Goal: Task Accomplishment & Management: Use online tool/utility

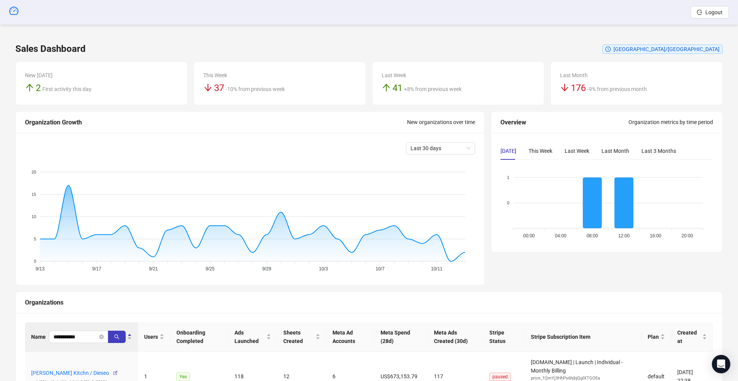
click at [711, 12] on span "Logout" at bounding box center [714, 12] width 17 height 6
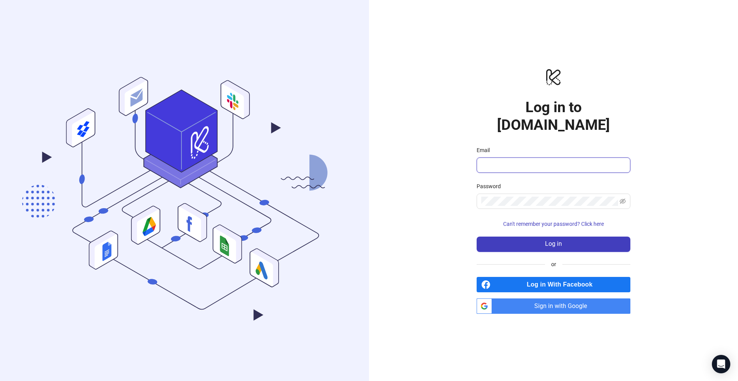
click at [507, 161] on input "Email" at bounding box center [552, 165] width 143 height 9
type input "**********"
click at [496, 238] on button "Log in" at bounding box center [554, 244] width 154 height 15
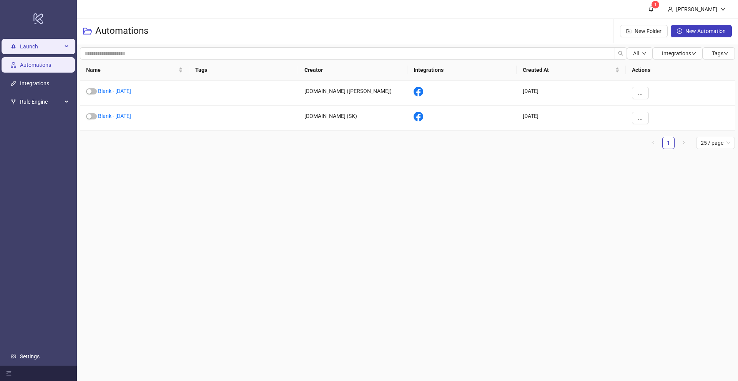
click at [29, 42] on span "Launch" at bounding box center [41, 46] width 42 height 15
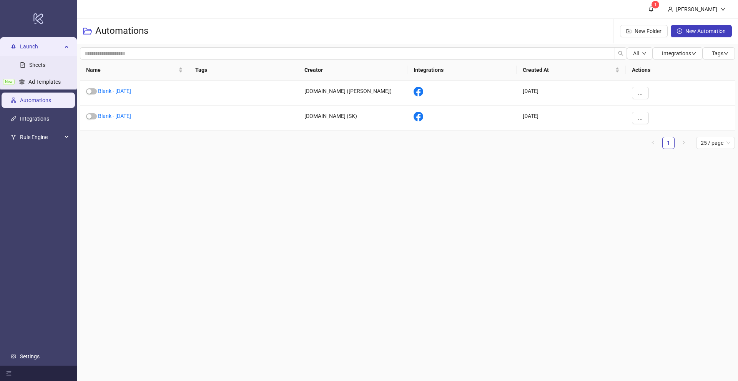
click at [47, 102] on link "Automations" at bounding box center [35, 100] width 31 height 6
click at [35, 121] on link "Integrations" at bounding box center [34, 119] width 29 height 6
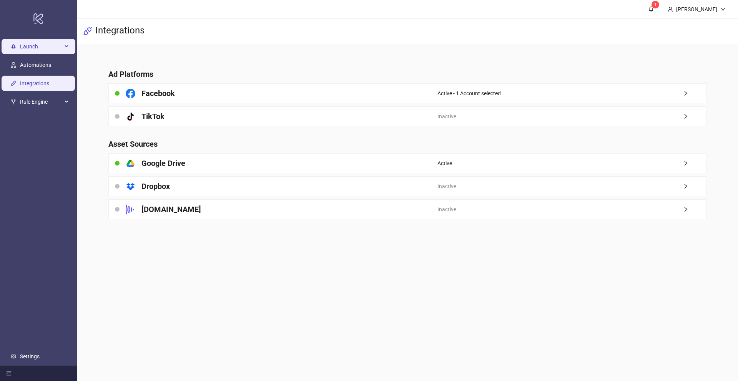
click at [32, 47] on span "Launch" at bounding box center [41, 46] width 42 height 15
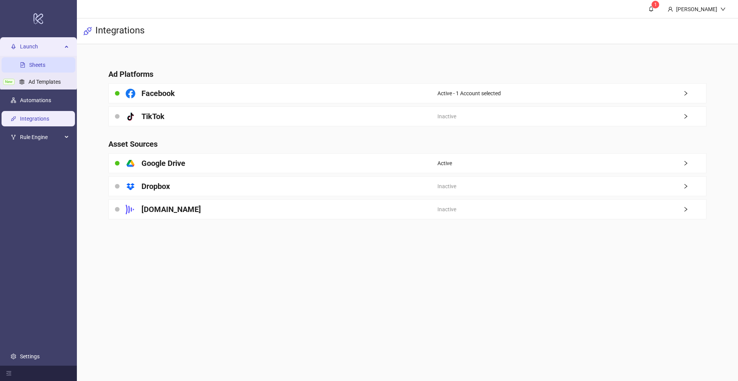
click at [38, 62] on link "Sheets" at bounding box center [37, 65] width 16 height 6
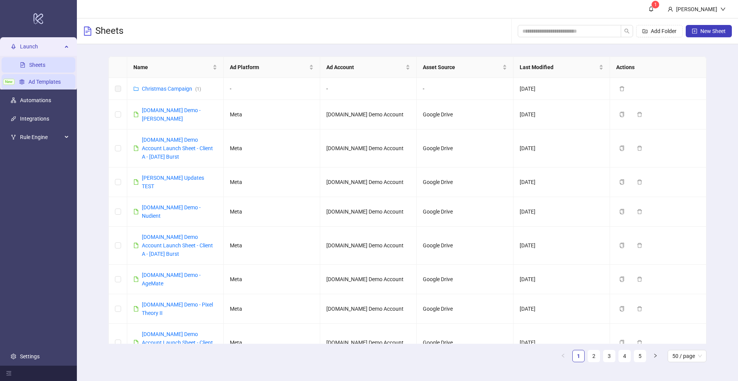
click at [36, 85] on link "Ad Templates" at bounding box center [44, 82] width 32 height 6
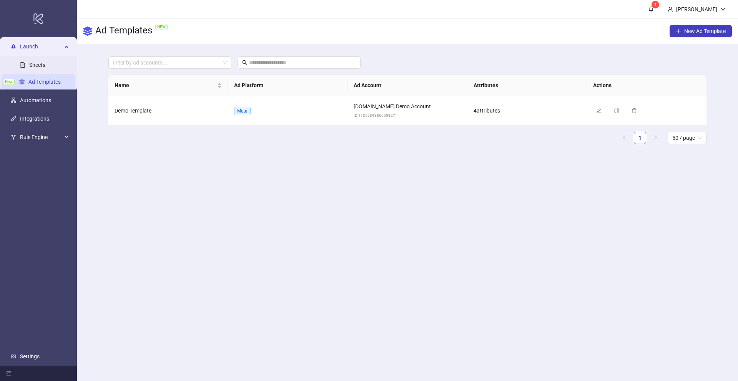
click at [27, 43] on span "Launch" at bounding box center [41, 46] width 42 height 15
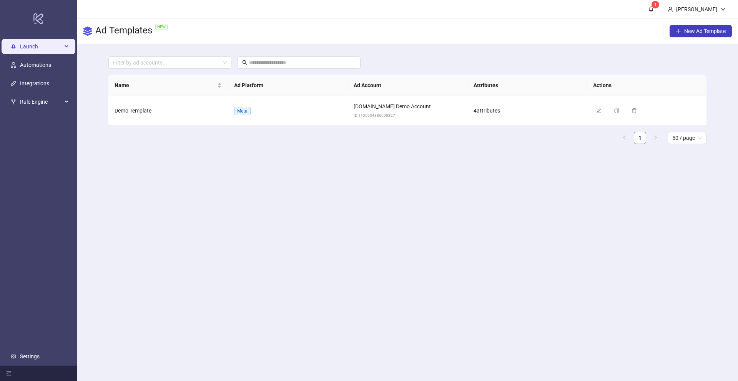
click at [27, 43] on span "Launch" at bounding box center [41, 46] width 42 height 15
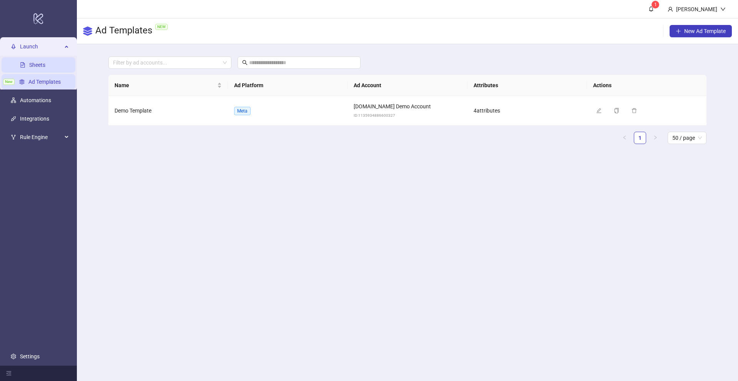
click at [35, 68] on link "Sheets" at bounding box center [37, 65] width 16 height 6
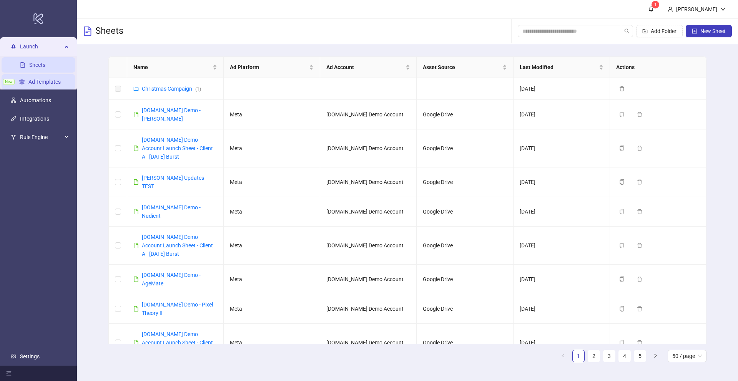
click at [32, 80] on link "Ad Templates" at bounding box center [44, 82] width 32 height 6
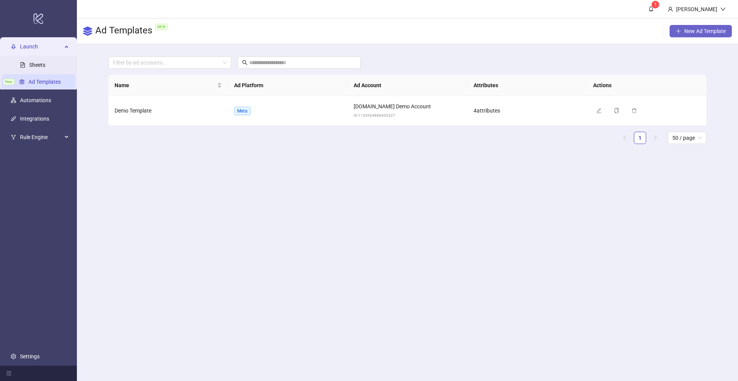
click at [709, 32] on span "New Ad Template" at bounding box center [705, 31] width 42 height 6
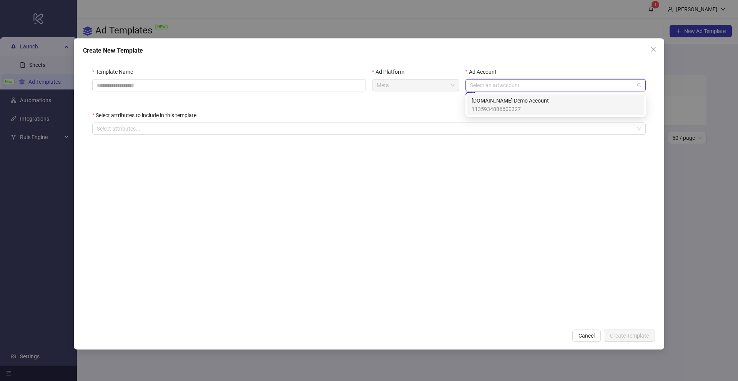
click at [512, 81] on input "Ad Account" at bounding box center [552, 86] width 164 height 12
click at [339, 113] on div "Select attributes to include in this template." at bounding box center [369, 117] width 554 height 12
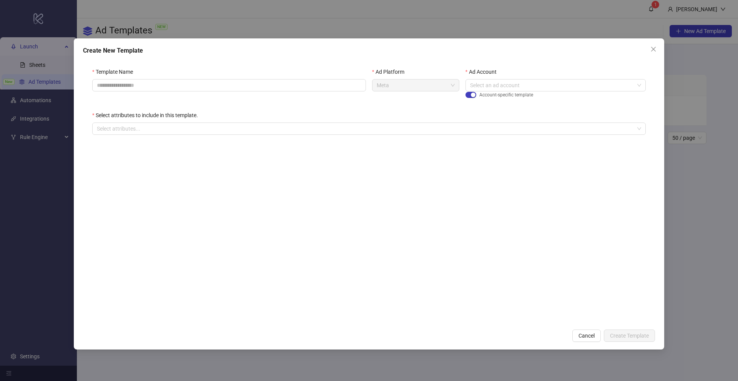
click at [137, 136] on div "Template Name Ad Platform Meta Ad Account Select an ad account Account-specific…" at bounding box center [369, 105] width 572 height 95
click at [136, 132] on div at bounding box center [365, 128] width 543 height 11
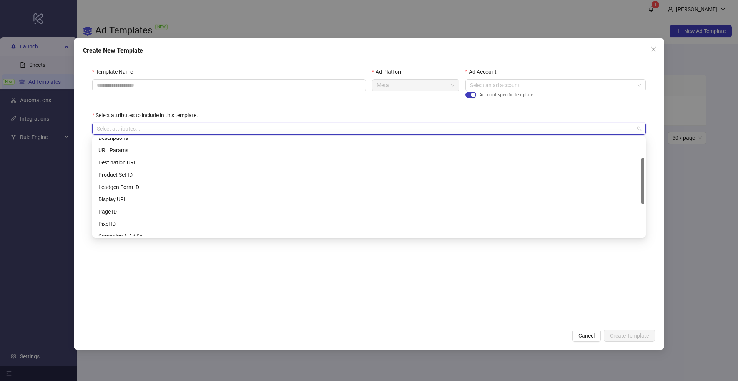
scroll to position [41, 0]
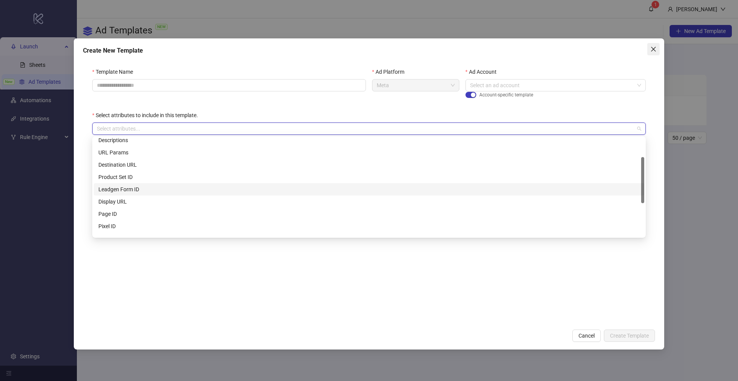
click at [652, 50] on icon "close" at bounding box center [654, 49] width 6 height 6
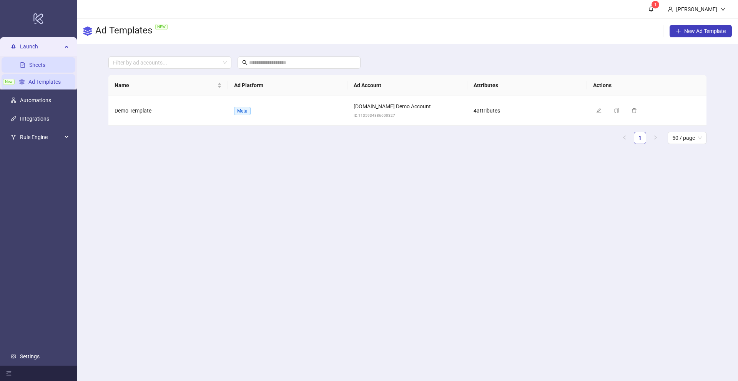
click at [34, 62] on link "Sheets" at bounding box center [37, 65] width 16 height 6
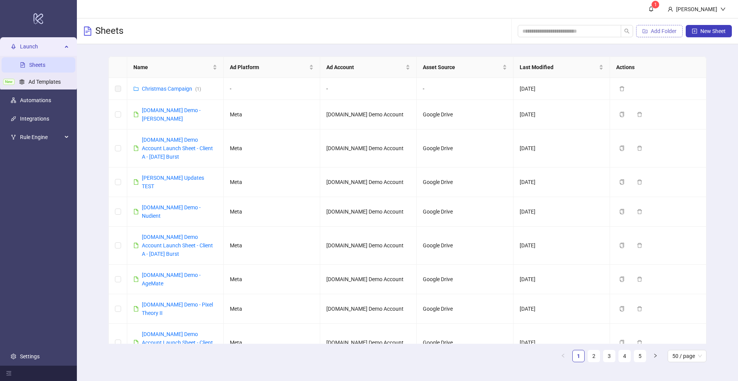
click at [659, 29] on span "Add Folder" at bounding box center [664, 31] width 26 height 6
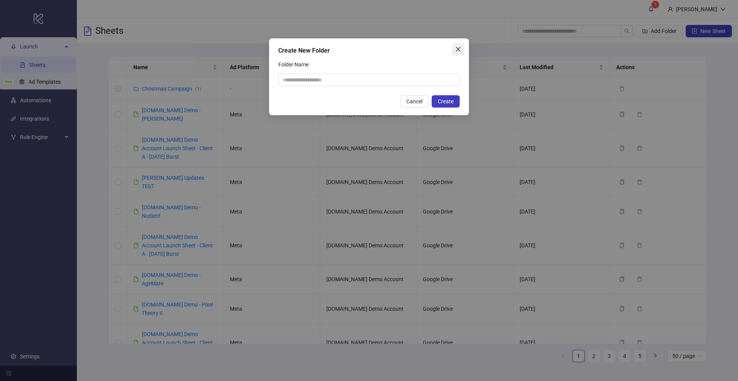
click at [457, 47] on icon "close" at bounding box center [458, 49] width 6 height 6
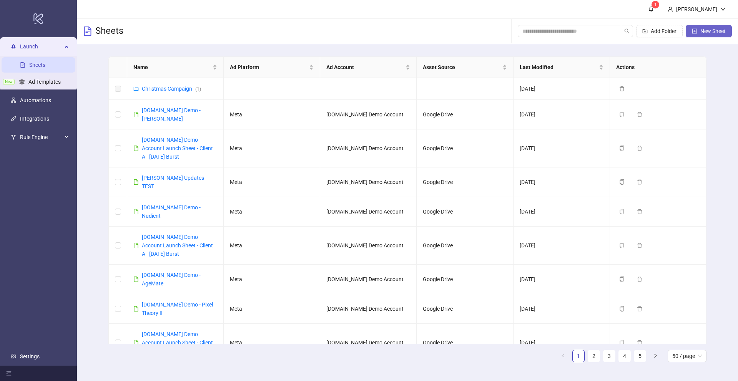
click at [706, 33] on span "New Sheet" at bounding box center [713, 31] width 25 height 6
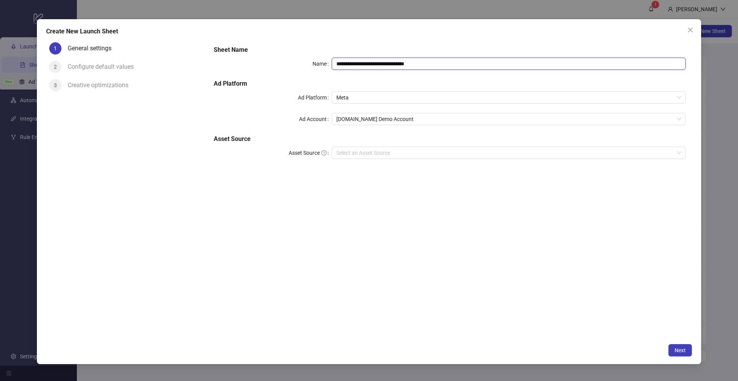
click at [442, 65] on input "**********" at bounding box center [509, 64] width 354 height 12
click at [437, 62] on input "**********" at bounding box center [509, 64] width 354 height 12
click at [432, 64] on input "**********" at bounding box center [509, 64] width 354 height 12
click at [360, 98] on span "Meta" at bounding box center [508, 98] width 345 height 12
type input "**********"
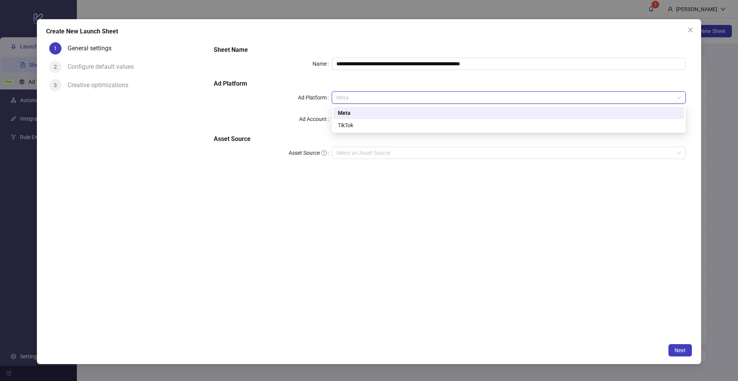
click at [347, 114] on div "Meta" at bounding box center [509, 113] width 342 height 8
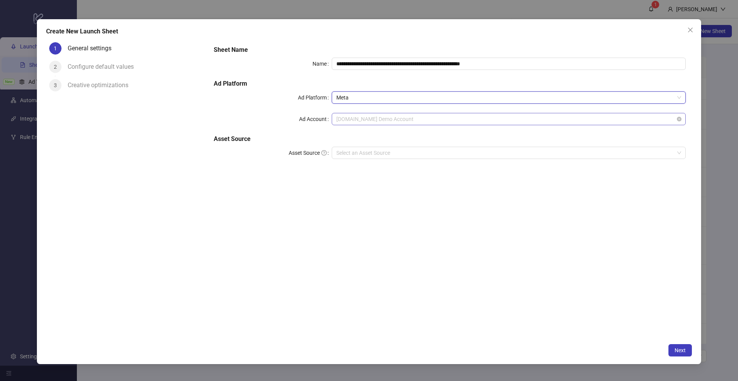
click at [362, 121] on span "[DOMAIN_NAME] Demo Account" at bounding box center [508, 119] width 345 height 12
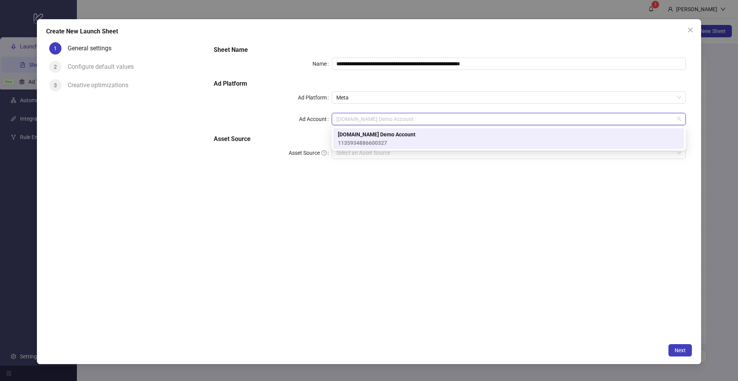
click at [364, 135] on span "[DOMAIN_NAME] Demo Account" at bounding box center [377, 134] width 78 height 8
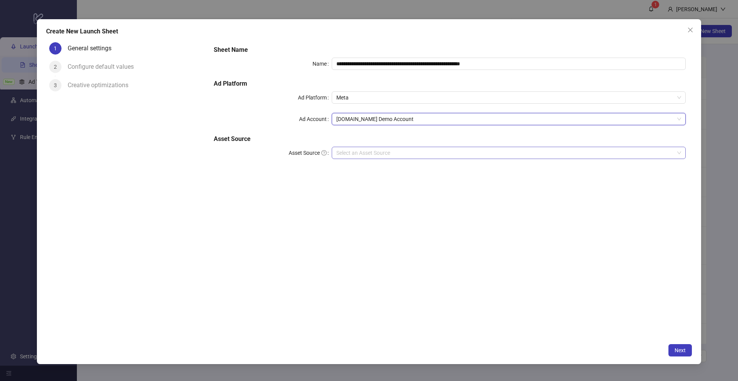
click at [347, 150] on input "Asset Source" at bounding box center [505, 153] width 338 height 12
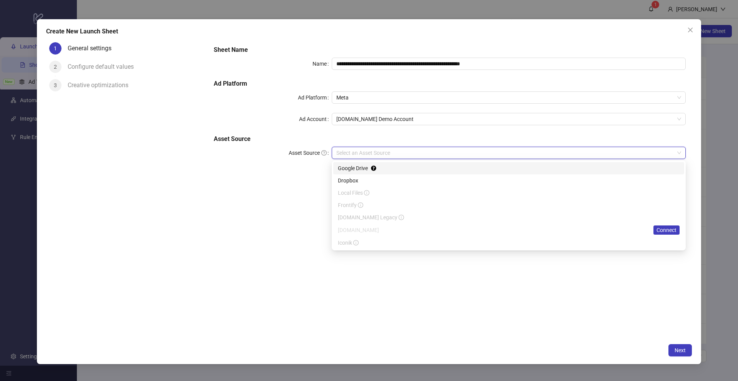
click at [346, 163] on div "Google Drive" at bounding box center [508, 168] width 351 height 12
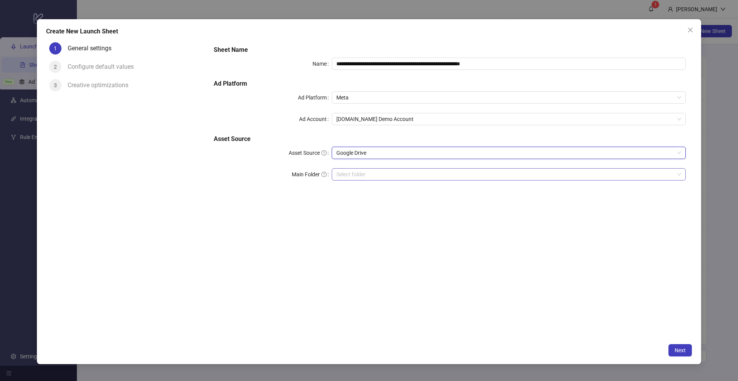
click at [350, 179] on input "Main Folder" at bounding box center [505, 175] width 338 height 12
click at [351, 175] on input "Main Folder" at bounding box center [505, 175] width 338 height 12
click at [683, 352] on span "Next" at bounding box center [680, 351] width 11 height 6
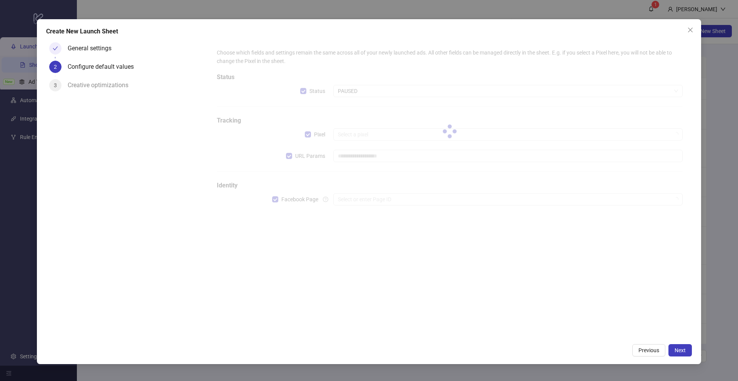
type input "**********"
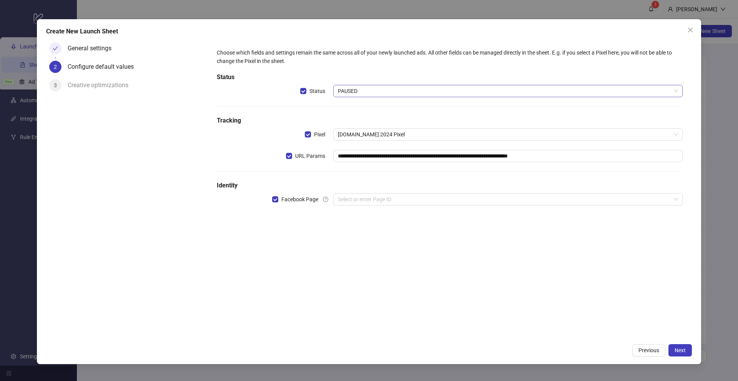
click at [375, 93] on span "PAUSED" at bounding box center [508, 91] width 340 height 12
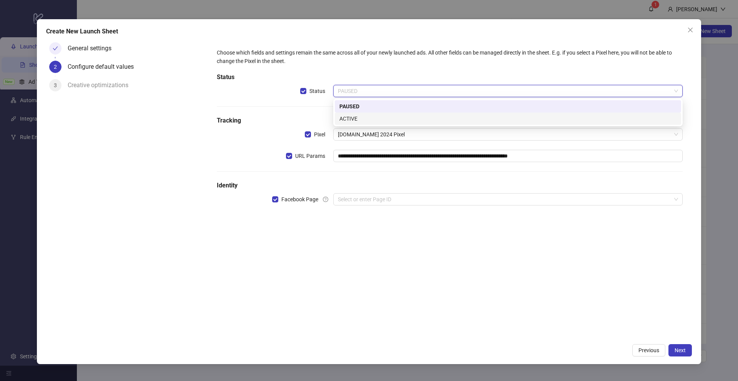
click at [293, 123] on h5 "Tracking" at bounding box center [450, 120] width 466 height 9
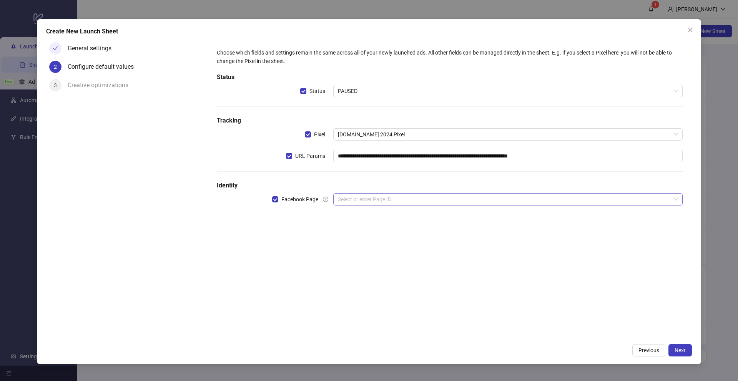
click at [358, 201] on input "search" at bounding box center [504, 200] width 333 height 12
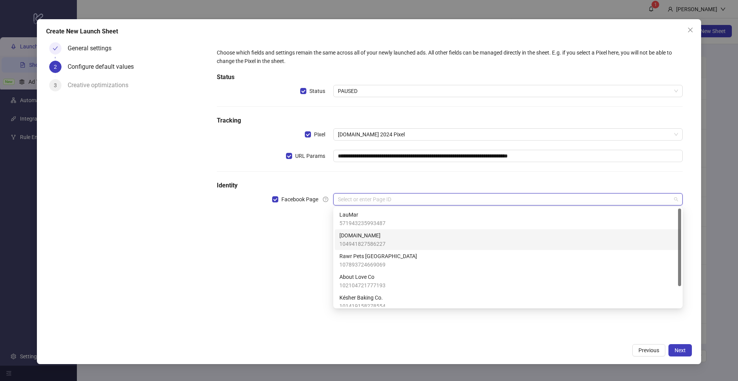
click at [353, 241] on span "104941827586227" at bounding box center [363, 244] width 46 height 8
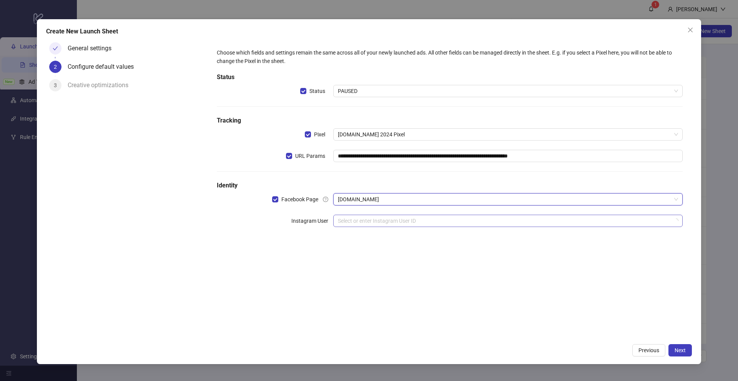
click at [350, 223] on input "search" at bounding box center [504, 221] width 333 height 12
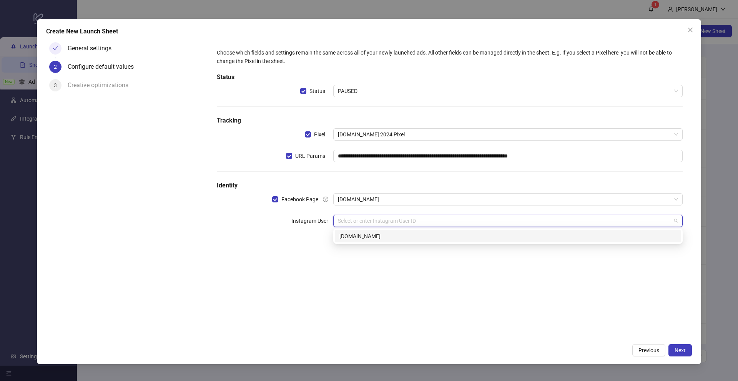
click at [344, 237] on div "[DOMAIN_NAME]" at bounding box center [508, 236] width 337 height 8
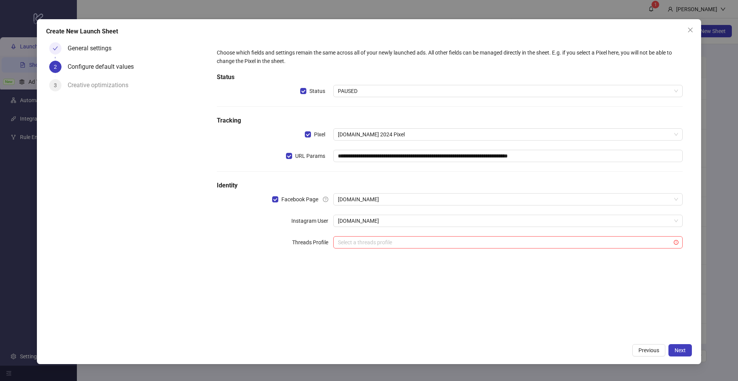
click at [174, 233] on div "General settings 2 Configure default values 3 Creative optimizations" at bounding box center [127, 189] width 162 height 301
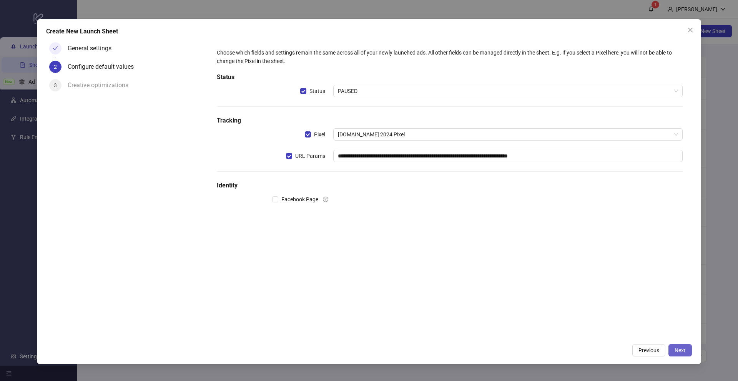
click at [676, 346] on button "Next" at bounding box center [680, 351] width 23 height 12
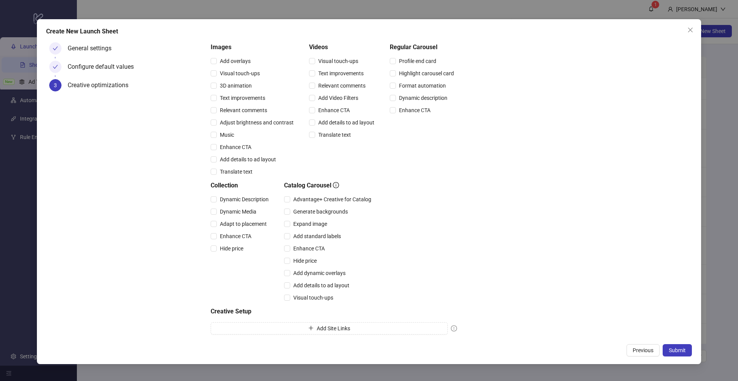
scroll to position [91, 0]
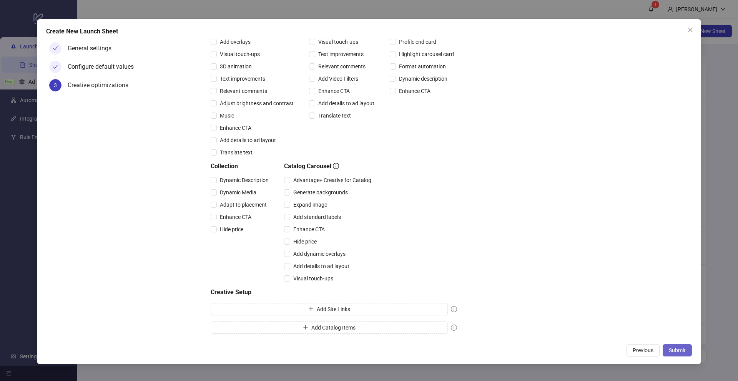
click at [680, 350] on span "Submit" at bounding box center [677, 351] width 17 height 6
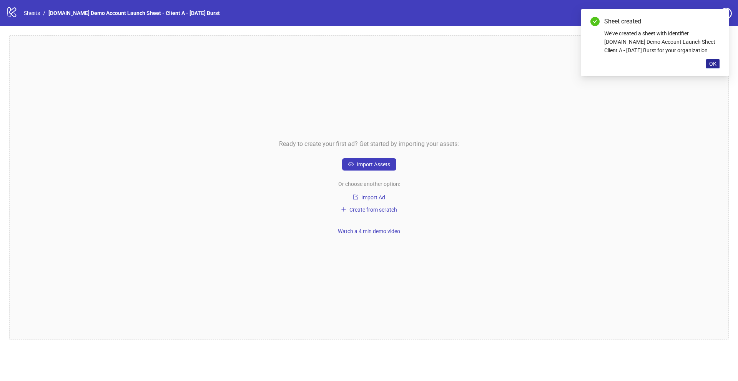
click at [715, 65] on span "OK" at bounding box center [712, 64] width 7 height 6
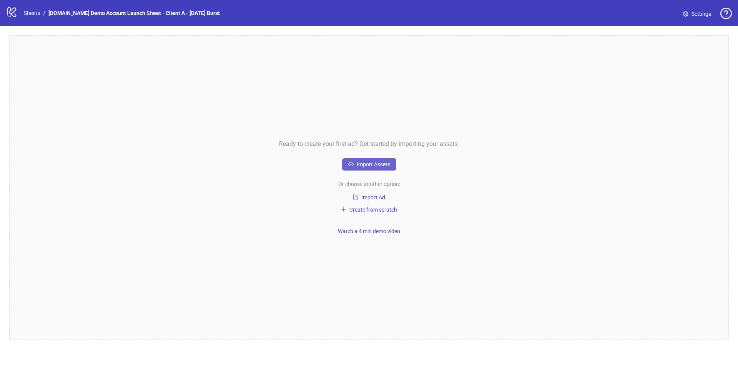
click at [367, 163] on span "Import Assets" at bounding box center [373, 165] width 33 height 6
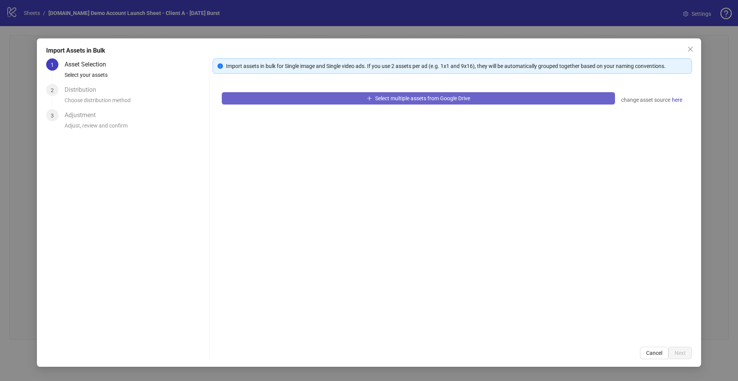
click at [388, 97] on span "Select multiple assets from Google Drive" at bounding box center [422, 98] width 95 height 6
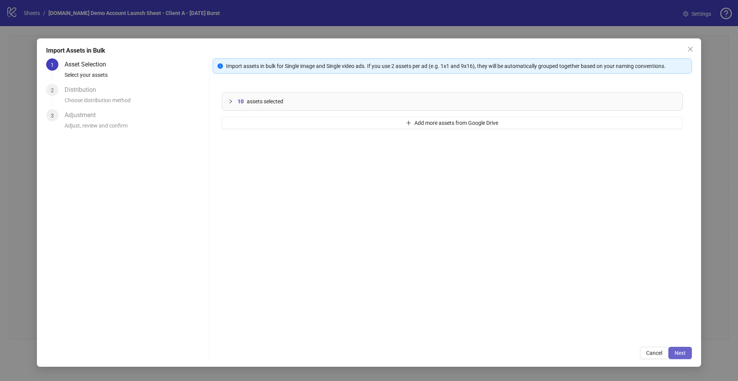
click at [677, 350] on button "Next" at bounding box center [680, 353] width 23 height 12
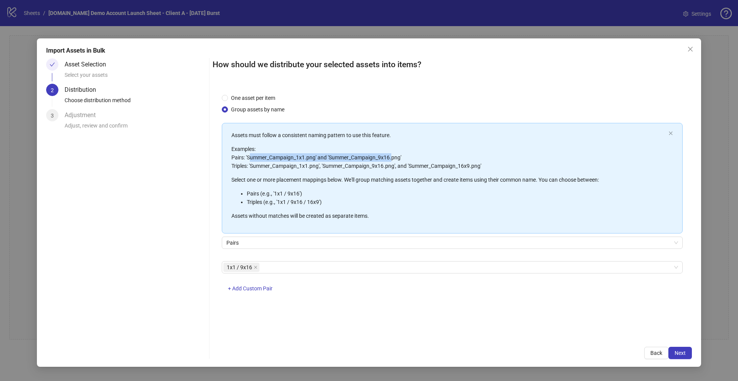
drag, startPoint x: 249, startPoint y: 157, endPoint x: 393, endPoint y: 155, distance: 143.4
click at [393, 155] on p "Examples: Pairs: 'Summer_Campaign_1x1.png' and 'Summer_Campaign_9x16.png' Tripl…" at bounding box center [448, 157] width 434 height 25
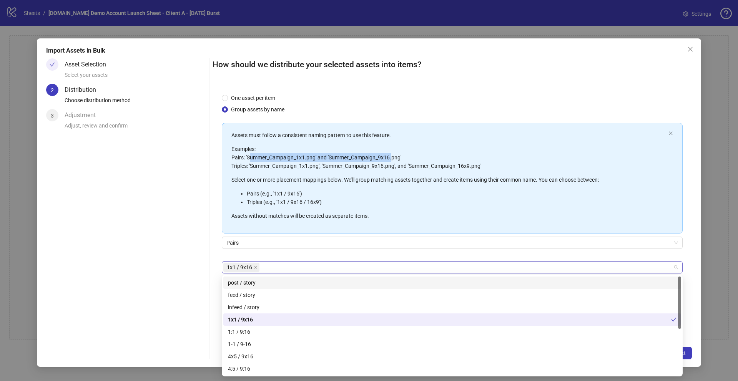
click at [272, 267] on div "1x1 / 9x16" at bounding box center [448, 267] width 450 height 11
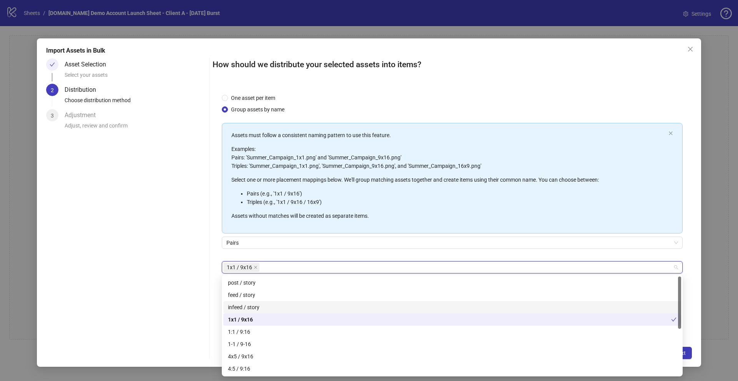
click at [212, 299] on div "Asset Selection Select your assets 2 Distribution Choose distribution method 3 …" at bounding box center [369, 208] width 646 height 301
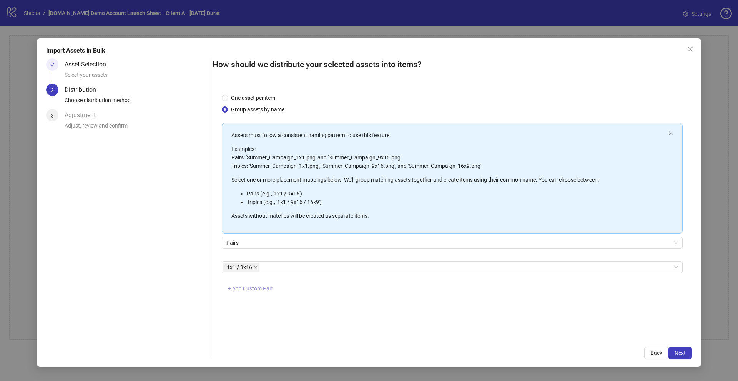
click at [254, 288] on span "+ Add Custom Pair" at bounding box center [250, 289] width 45 height 6
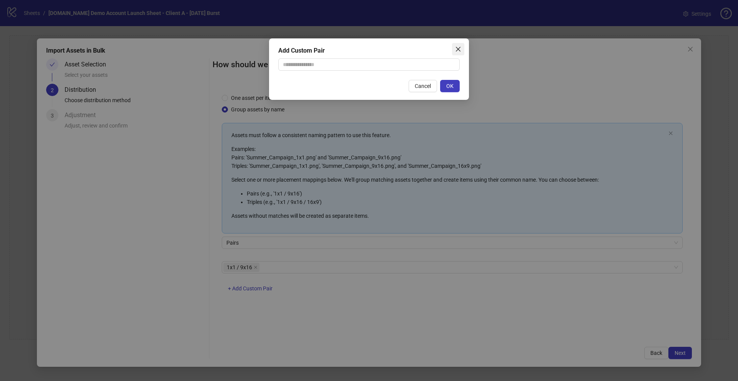
click at [456, 48] on icon "close" at bounding box center [458, 49] width 6 height 6
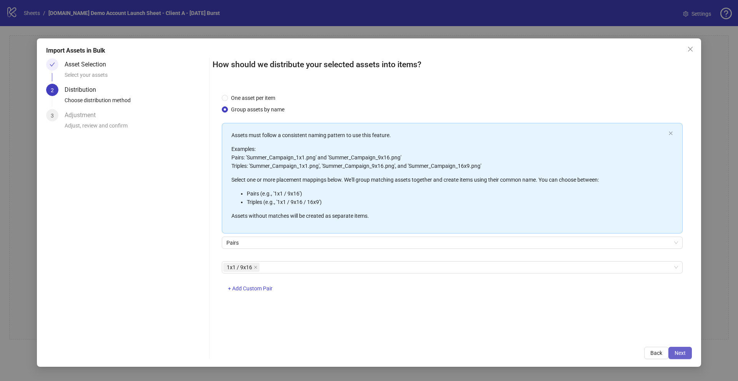
click at [686, 354] on button "Next" at bounding box center [680, 353] width 23 height 12
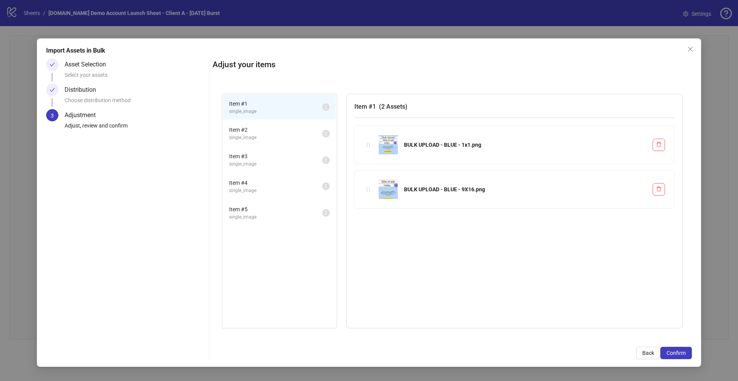
click at [308, 129] on span "Item # 2" at bounding box center [275, 130] width 93 height 8
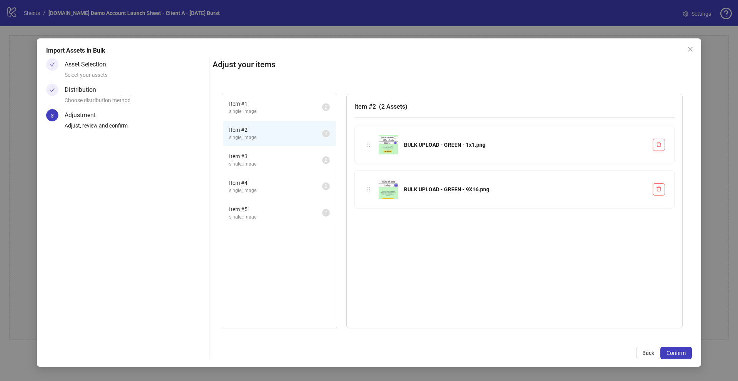
click at [310, 154] on span "Item # 3" at bounding box center [275, 156] width 93 height 8
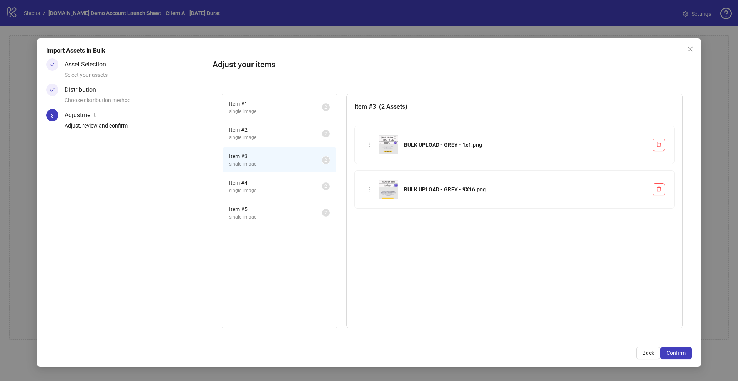
click at [308, 180] on span "Item # 4" at bounding box center [275, 183] width 93 height 8
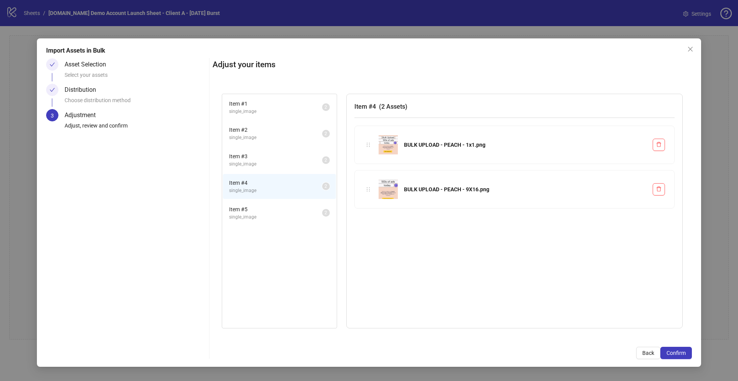
click at [306, 214] on span "single_image" at bounding box center [275, 217] width 93 height 7
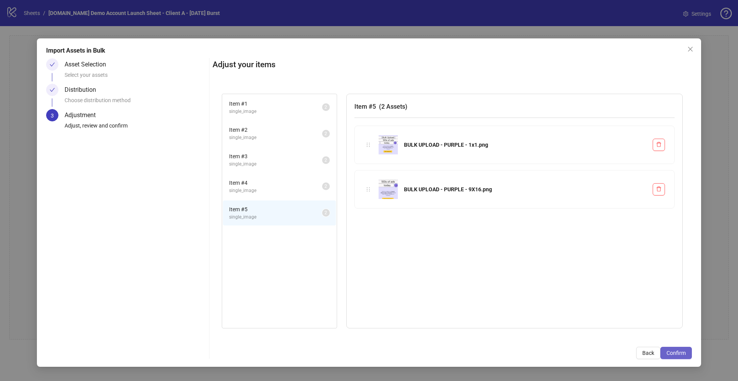
click at [678, 354] on span "Confirm" at bounding box center [676, 353] width 19 height 6
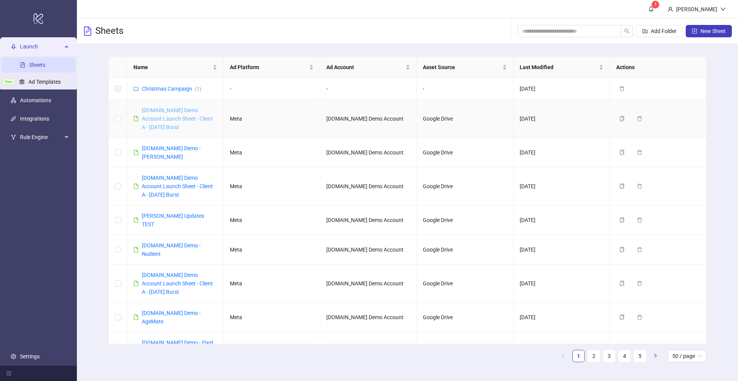
click at [179, 118] on link "[DOMAIN_NAME] Demo Account Launch Sheet - Client A - [DATE] Burst" at bounding box center [177, 118] width 71 height 23
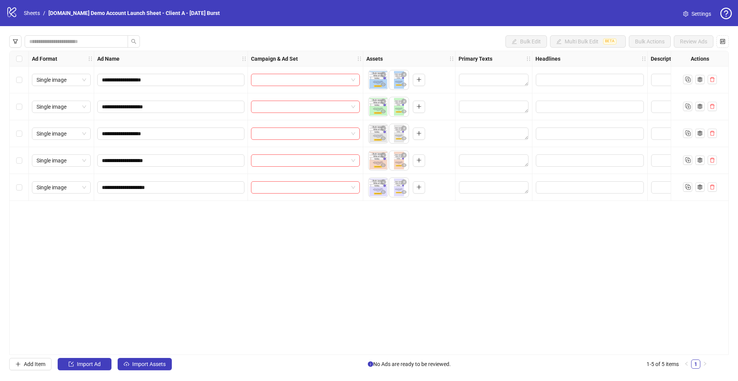
click at [699, 16] on span "Settings" at bounding box center [702, 14] width 20 height 8
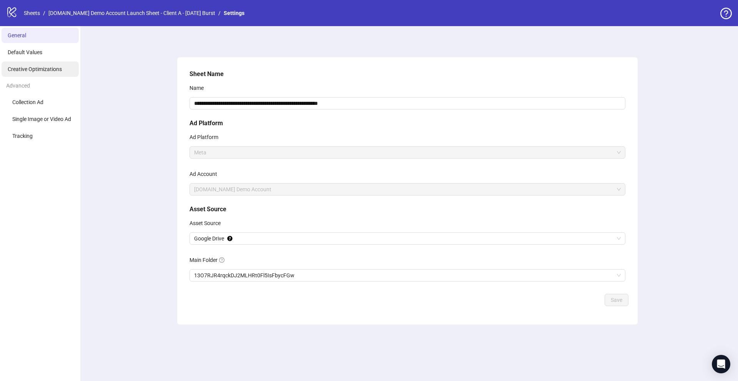
click at [30, 73] on li "Creative Optimizations" at bounding box center [40, 69] width 77 height 15
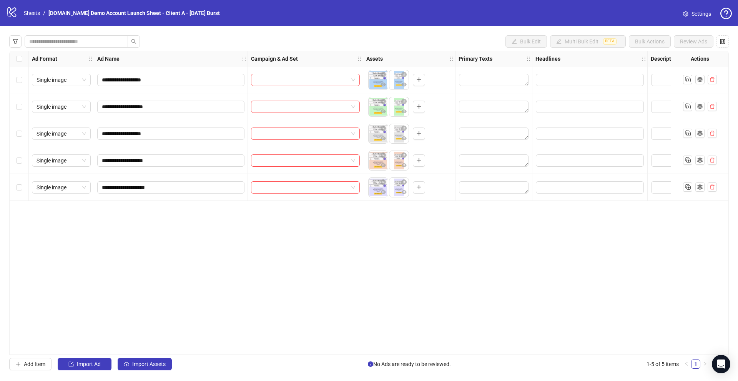
click at [23, 61] on div "Select all rows" at bounding box center [19, 58] width 19 height 15
click at [148, 368] on button "Import Assets" at bounding box center [145, 364] width 54 height 12
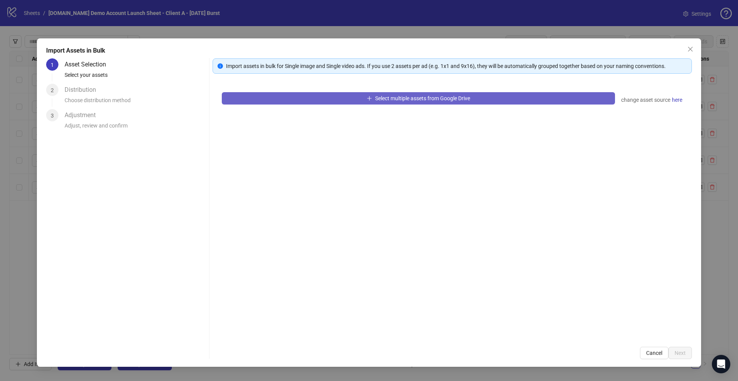
click at [250, 101] on button "Select multiple assets from Google Drive" at bounding box center [418, 98] width 393 height 12
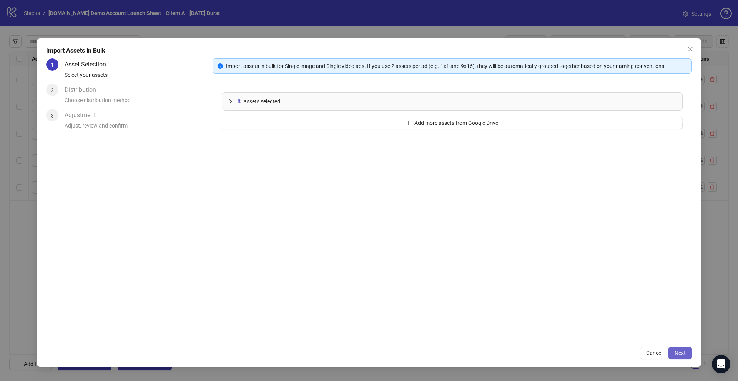
click at [683, 355] on span "Next" at bounding box center [680, 353] width 11 height 6
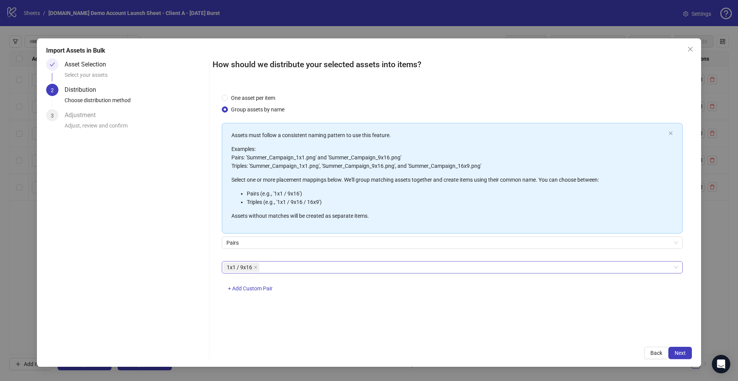
click at [282, 266] on div "1x1 / 9x16" at bounding box center [448, 267] width 450 height 11
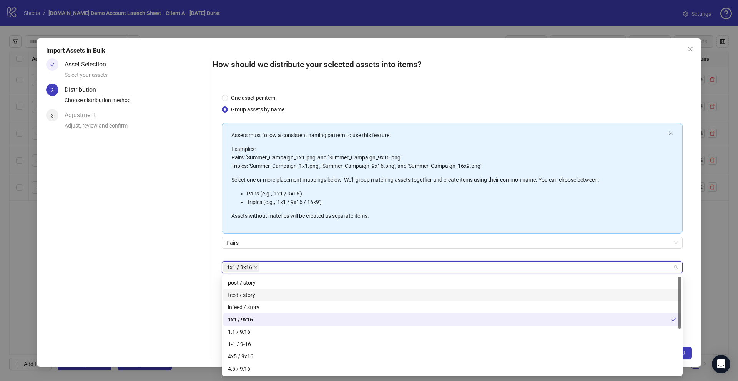
click at [234, 234] on div "Assets must follow a consistent naming pattern to use this feature. Examples: P…" at bounding box center [452, 212] width 461 height 178
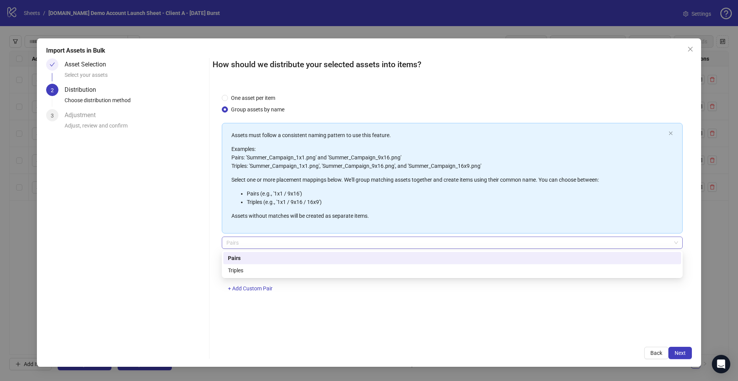
click at [237, 246] on span "Pairs" at bounding box center [452, 243] width 452 height 12
click at [238, 271] on div "Triples" at bounding box center [452, 270] width 449 height 8
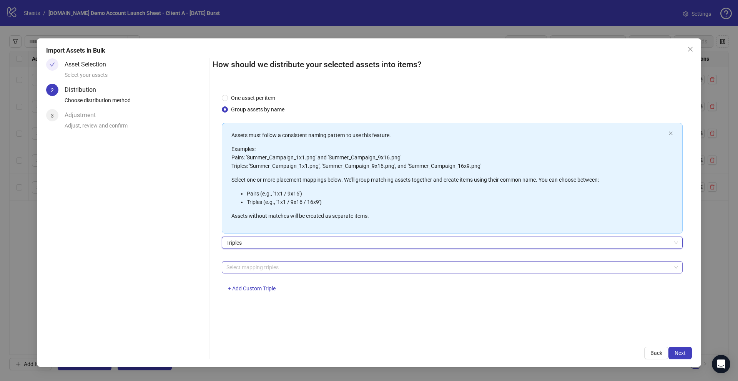
click at [264, 269] on div at bounding box center [448, 267] width 450 height 11
click at [210, 304] on div "Asset Selection Select your assets 2 Distribution Choose distribution method 3 …" at bounding box center [369, 208] width 646 height 301
click at [253, 289] on span "+ Add Custom Triple" at bounding box center [252, 289] width 48 height 6
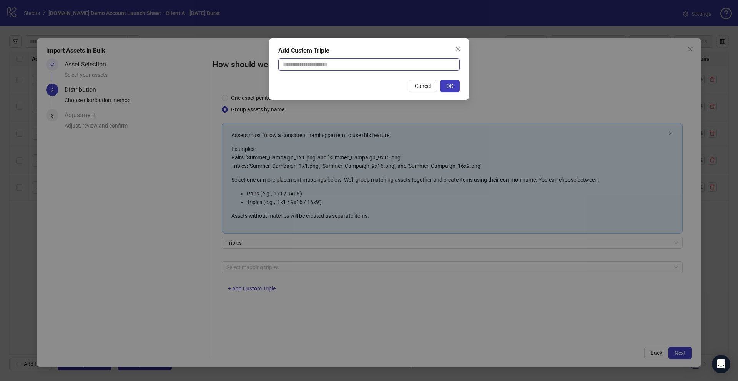
click at [310, 68] on input "text" at bounding box center [369, 64] width 182 height 12
type input "**********"
click at [455, 85] on button "OK" at bounding box center [450, 86] width 20 height 12
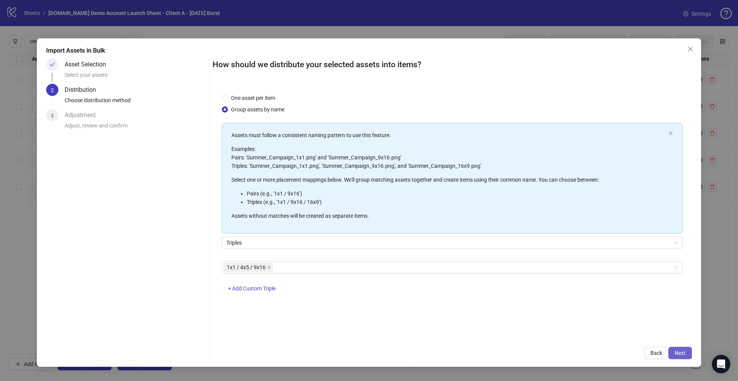
click at [682, 351] on span "Next" at bounding box center [680, 353] width 11 height 6
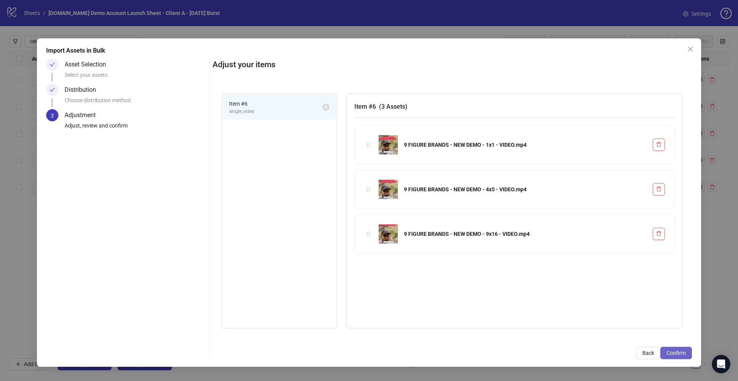
click at [671, 350] on span "Confirm" at bounding box center [676, 353] width 19 height 6
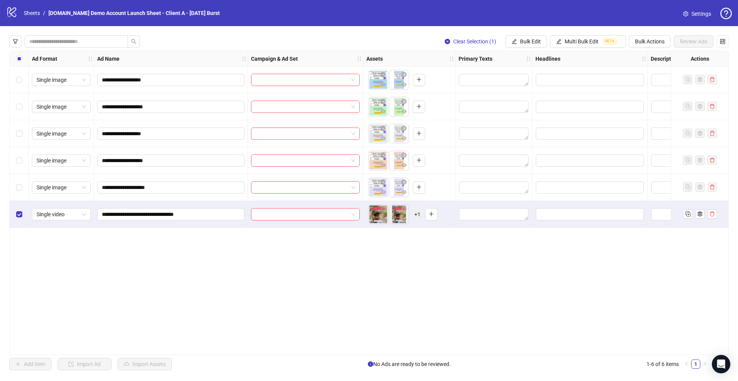
click at [378, 213] on body "**********" at bounding box center [369, 190] width 738 height 381
click at [400, 212] on button "button" at bounding box center [404, 209] width 9 height 9
click at [384, 210] on icon "close-circle" at bounding box center [383, 208] width 5 height 5
click at [647, 43] on span "Bulk Actions" at bounding box center [650, 41] width 30 height 6
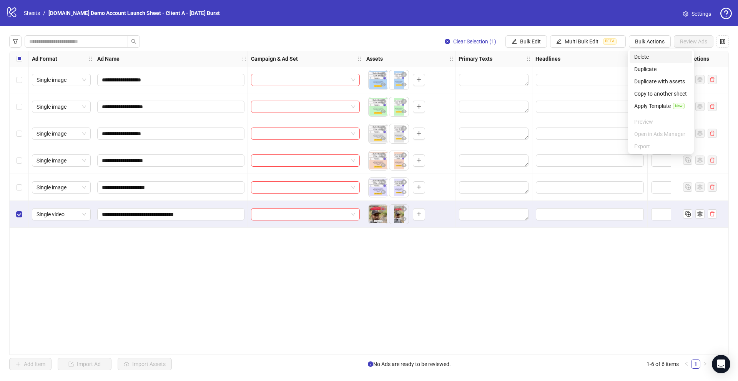
click at [646, 54] on span "Delete" at bounding box center [660, 57] width 53 height 8
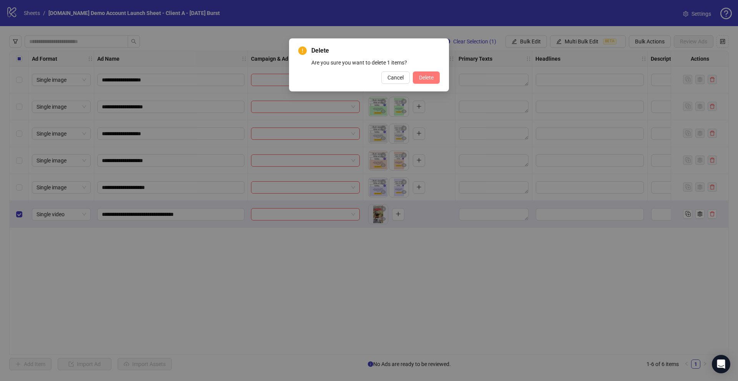
click at [430, 79] on span "Delete" at bounding box center [426, 78] width 15 height 6
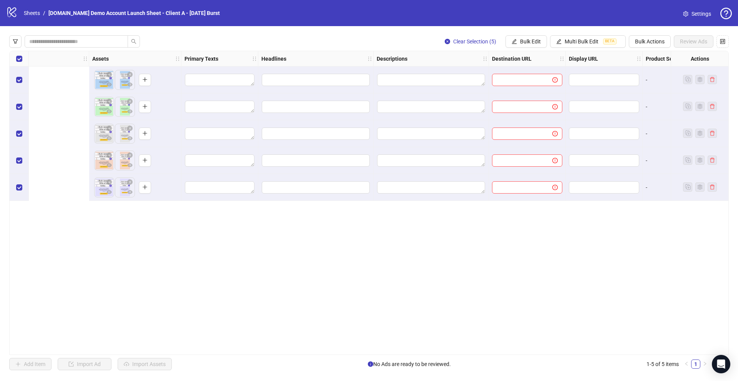
scroll to position [0, 615]
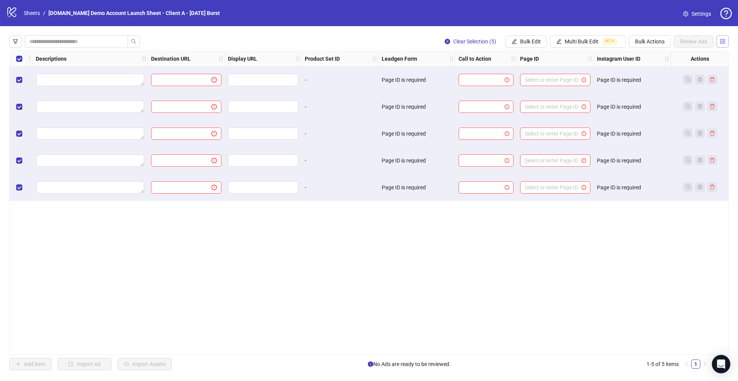
click at [723, 41] on icon "control" at bounding box center [723, 41] width 5 height 5
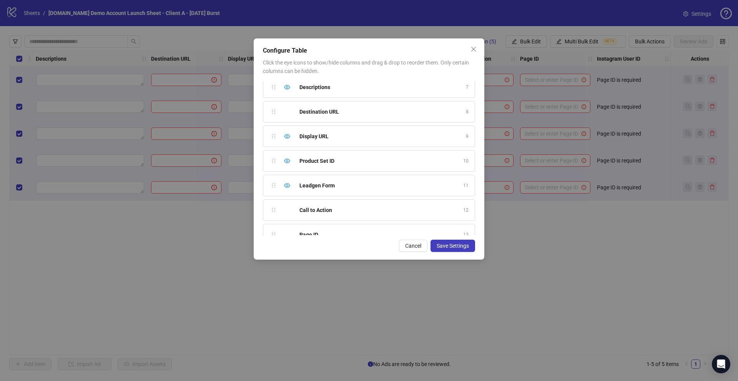
scroll to position [158, 0]
click at [286, 153] on icon "eye" at bounding box center [287, 155] width 6 height 6
click at [287, 180] on icon "eye" at bounding box center [287, 180] width 6 height 6
click at [286, 196] on icon "eye-invisible" at bounding box center [287, 197] width 6 height 6
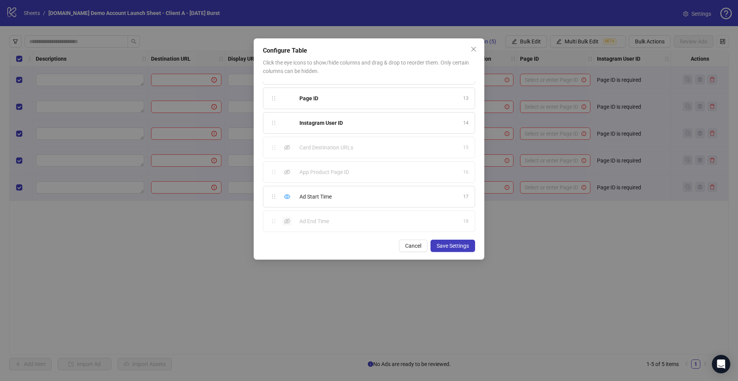
click at [286, 221] on icon "eye-invisible" at bounding box center [287, 221] width 6 height 6
click at [468, 248] on span "Save Settings" at bounding box center [453, 246] width 32 height 6
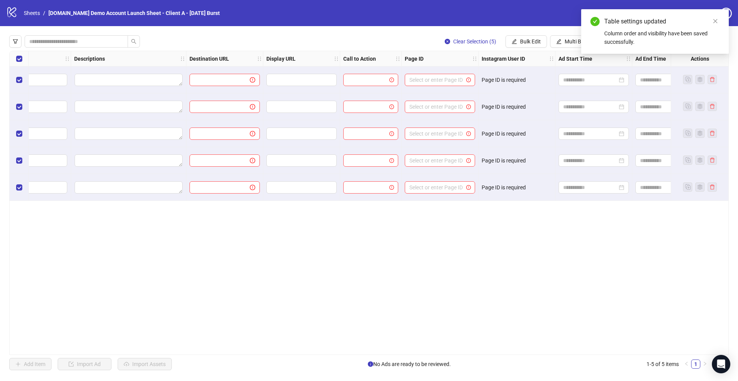
scroll to position [0, 615]
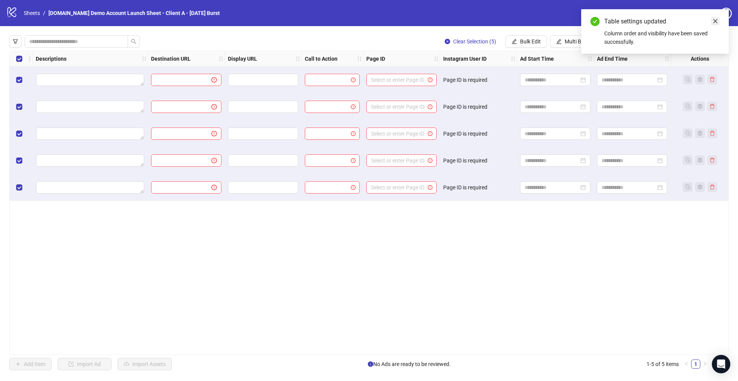
click at [717, 20] on icon "close" at bounding box center [715, 20] width 5 height 5
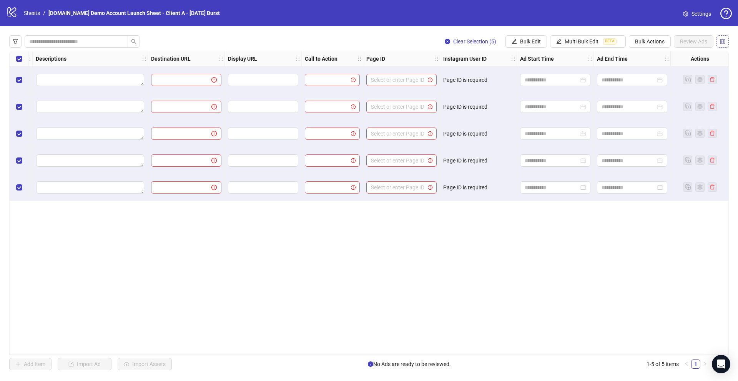
click at [723, 43] on icon "control" at bounding box center [722, 41] width 5 height 5
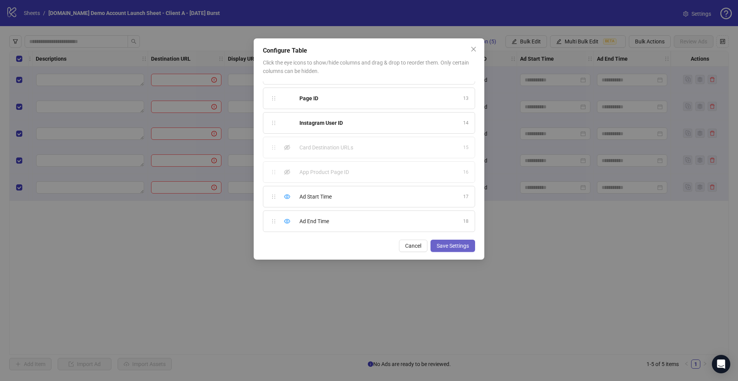
click at [450, 250] on button "Save Settings" at bounding box center [453, 246] width 45 height 12
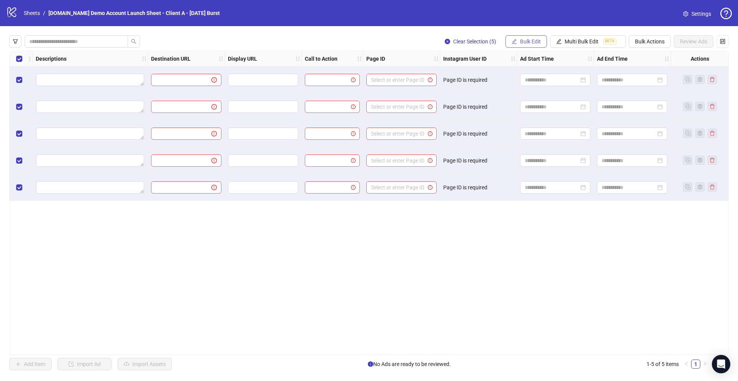
click at [526, 43] on span "Bulk Edit" at bounding box center [530, 41] width 21 height 6
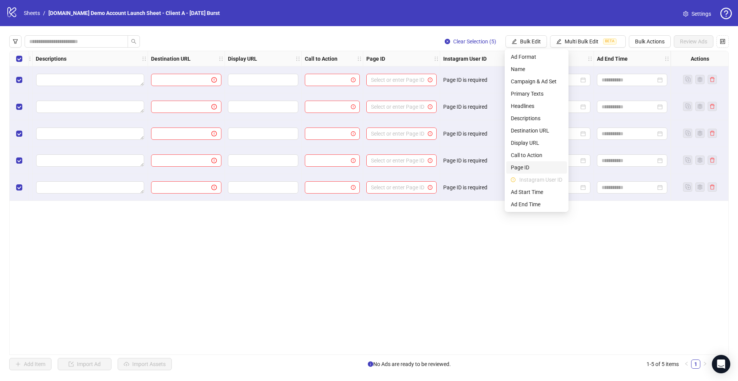
click at [528, 170] on span "Page ID" at bounding box center [537, 167] width 52 height 8
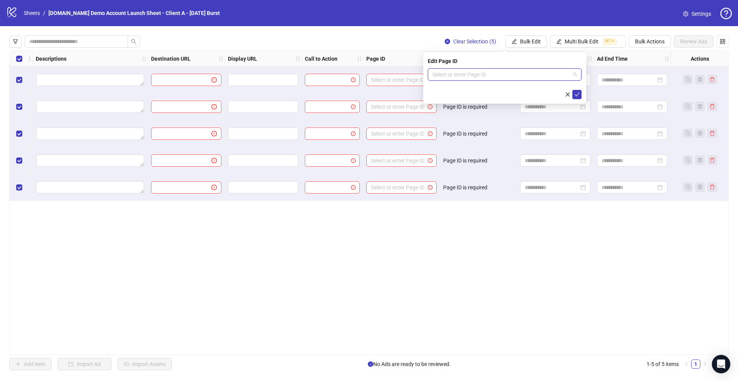
click at [453, 78] on input "search" at bounding box center [502, 75] width 138 height 12
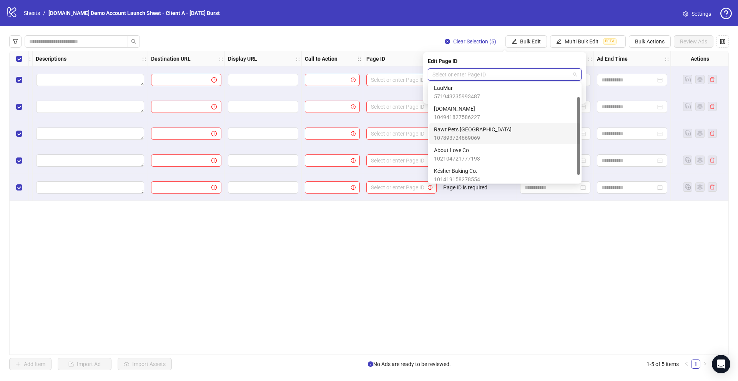
scroll to position [0, 0]
click at [457, 115] on span "104941827586227" at bounding box center [457, 119] width 46 height 8
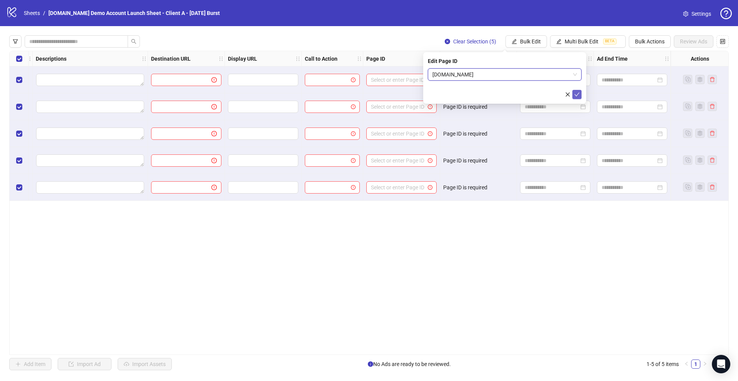
click at [578, 95] on icon "check" at bounding box center [576, 94] width 5 height 5
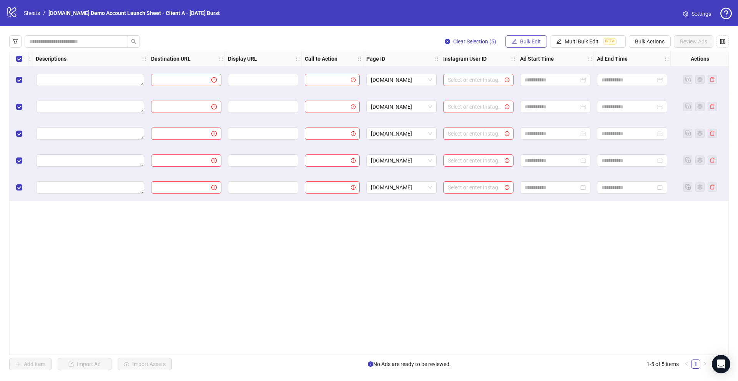
click at [522, 40] on span "Bulk Edit" at bounding box center [530, 41] width 21 height 6
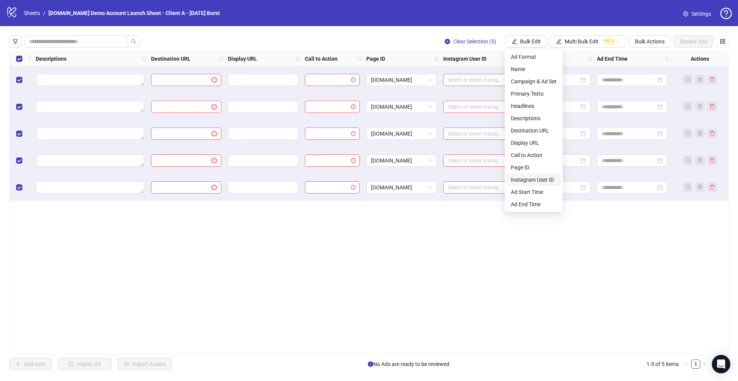
click at [528, 181] on span "Instagram User ID" at bounding box center [534, 180] width 46 height 8
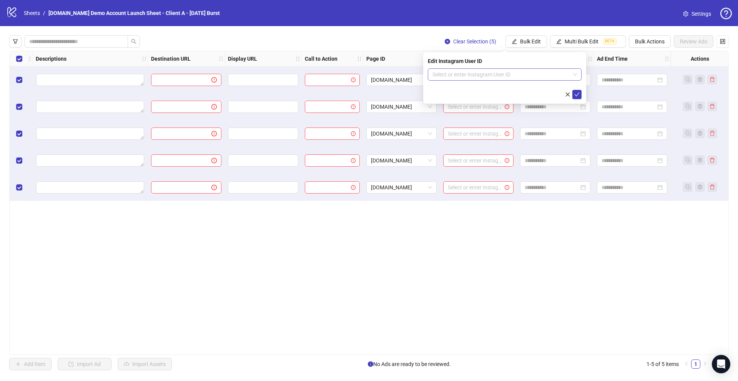
click at [448, 77] on input "search" at bounding box center [502, 75] width 138 height 12
click at [446, 92] on div "[DOMAIN_NAME]" at bounding box center [505, 90] width 142 height 8
click at [579, 97] on span "submit" at bounding box center [576, 95] width 5 height 6
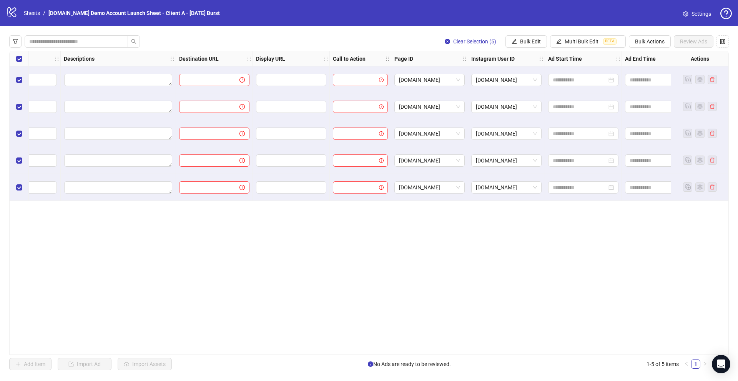
scroll to position [0, 581]
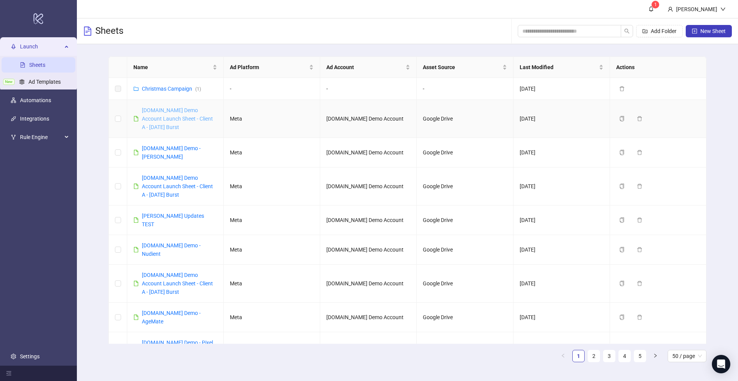
click at [174, 121] on link "[DOMAIN_NAME] Demo Account Launch Sheet - Client A - [DATE] Burst" at bounding box center [177, 118] width 71 height 23
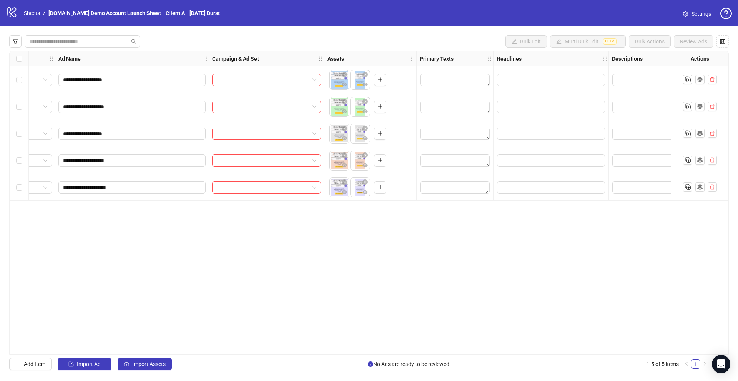
scroll to position [0, 33]
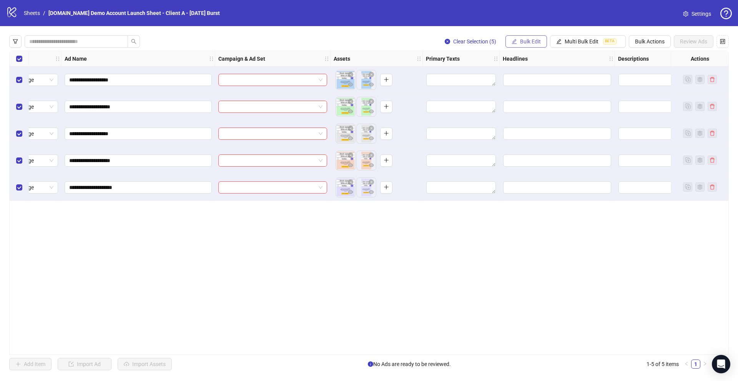
click at [522, 44] on span "Bulk Edit" at bounding box center [530, 41] width 21 height 6
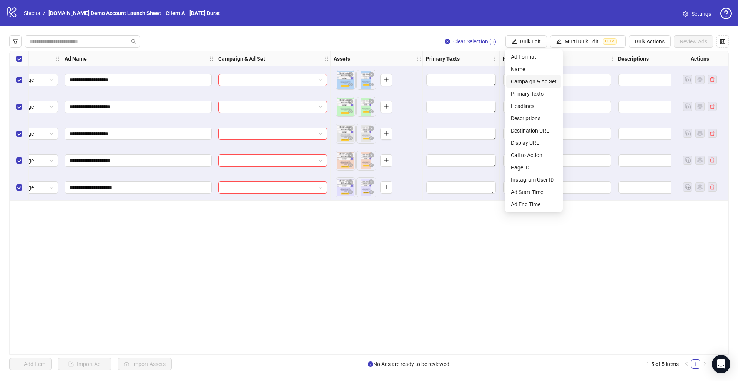
click at [525, 82] on span "Campaign & Ad Set" at bounding box center [534, 81] width 46 height 8
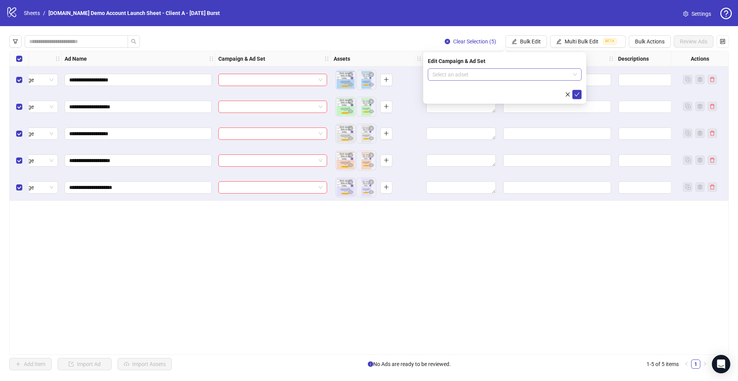
click at [442, 77] on input "search" at bounding box center [502, 75] width 138 height 12
type input "****"
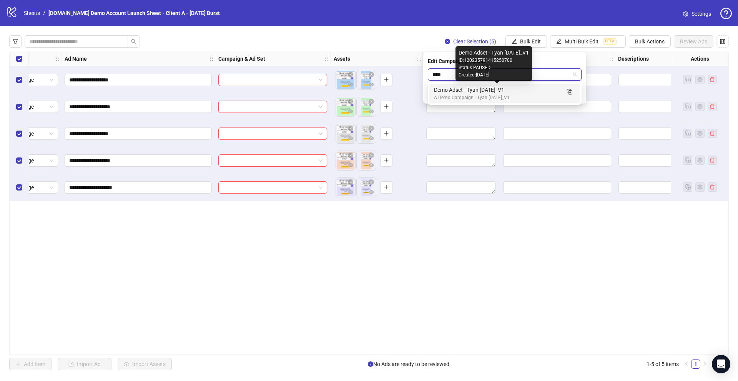
click at [469, 93] on div "Demo Adset - Tyan [DATE]_V1" at bounding box center [497, 90] width 126 height 8
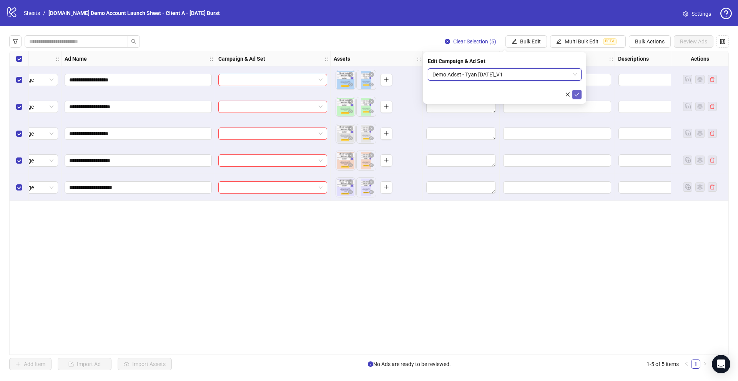
click at [579, 95] on icon "check" at bounding box center [576, 94] width 5 height 5
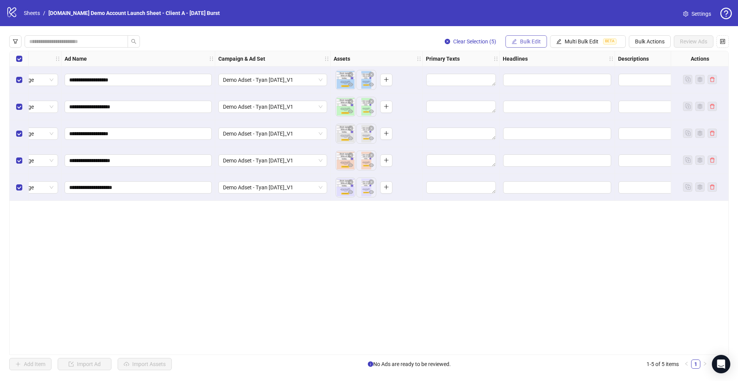
click at [524, 42] on span "Bulk Edit" at bounding box center [530, 41] width 21 height 6
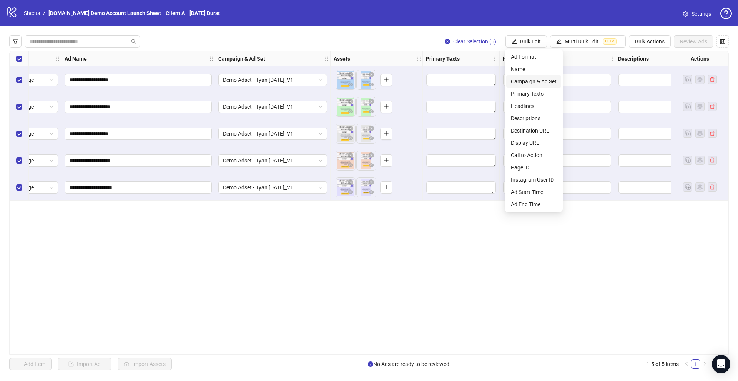
click at [523, 80] on span "Campaign & Ad Set" at bounding box center [534, 81] width 46 height 8
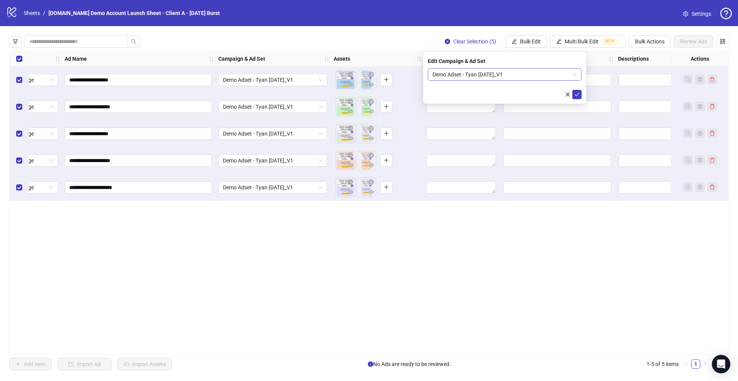
click at [456, 76] on span "Demo Adset - Tyan [DATE]_V1" at bounding box center [505, 75] width 145 height 12
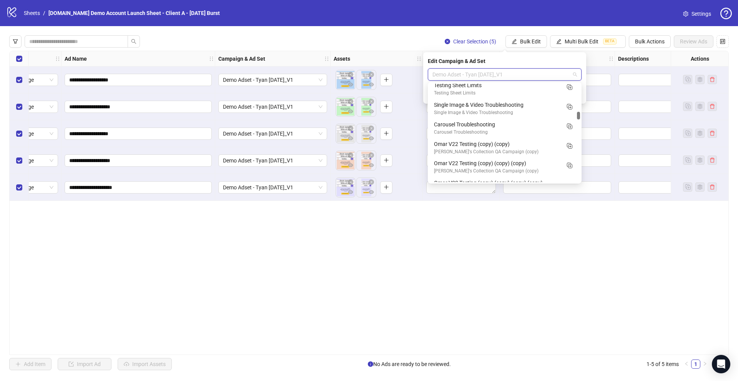
scroll to position [495, 0]
click at [270, 221] on div "**********" at bounding box center [369, 203] width 720 height 305
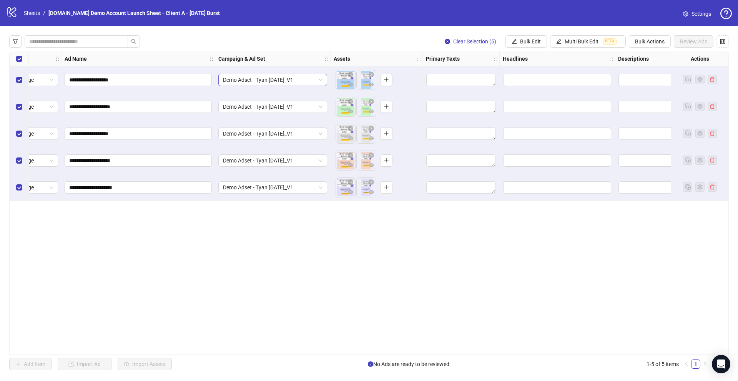
click at [279, 82] on span "Demo Adset - Tyan [DATE]_V1" at bounding box center [273, 80] width 100 height 12
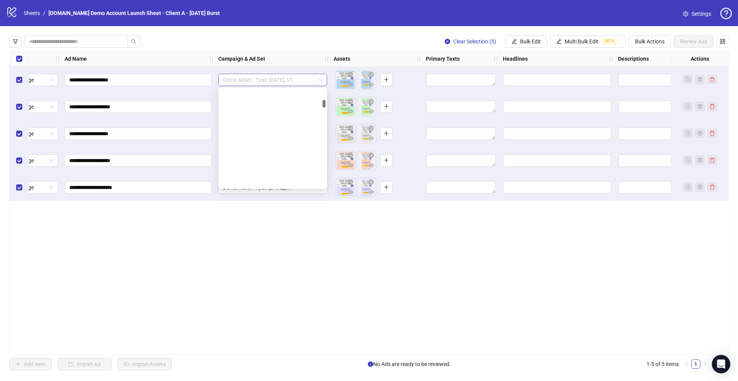
scroll to position [176, 0]
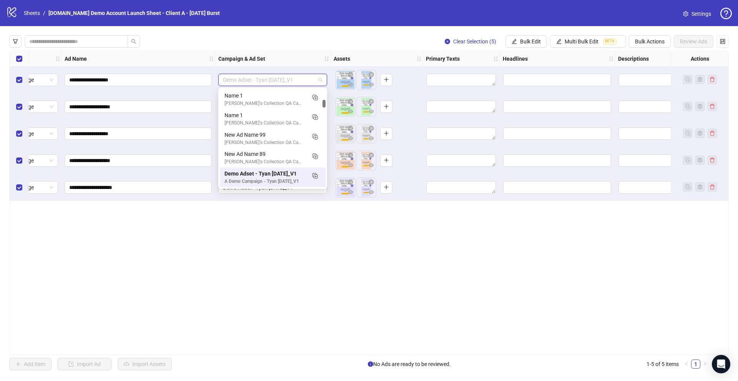
click at [235, 225] on div "**********" at bounding box center [369, 203] width 720 height 305
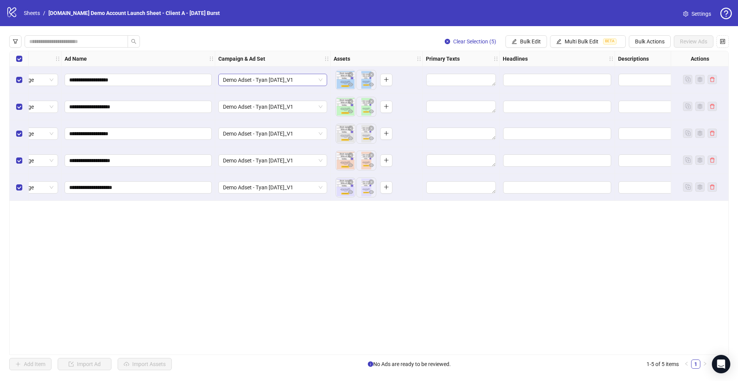
click at [256, 78] on span "Demo Adset - Tyan [DATE]_V1" at bounding box center [273, 80] width 100 height 12
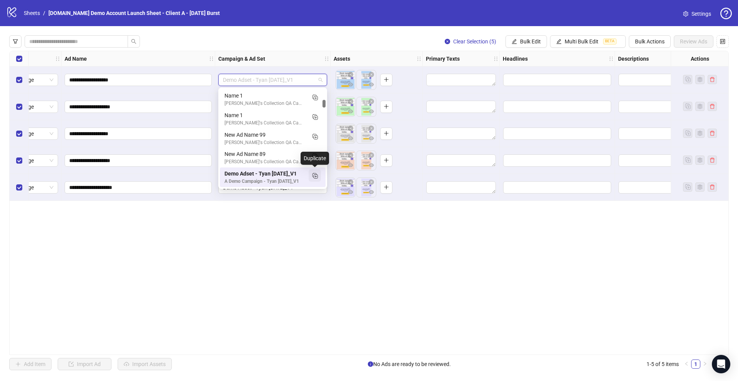
click at [317, 177] on icon "Duplicate" at bounding box center [315, 176] width 8 height 8
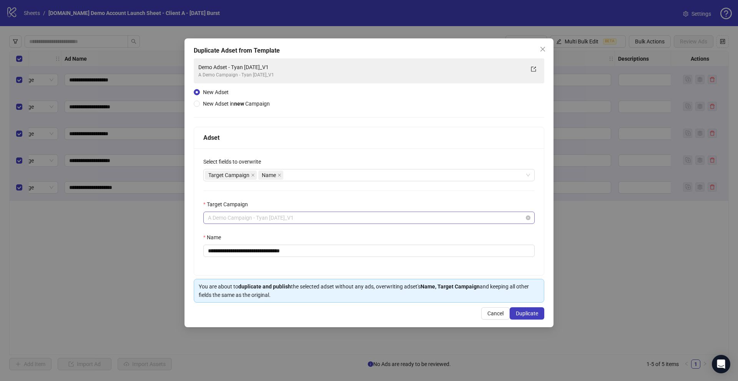
click at [225, 220] on span "A Demo Campaign - Tyan [DATE]_V1" at bounding box center [369, 218] width 322 height 12
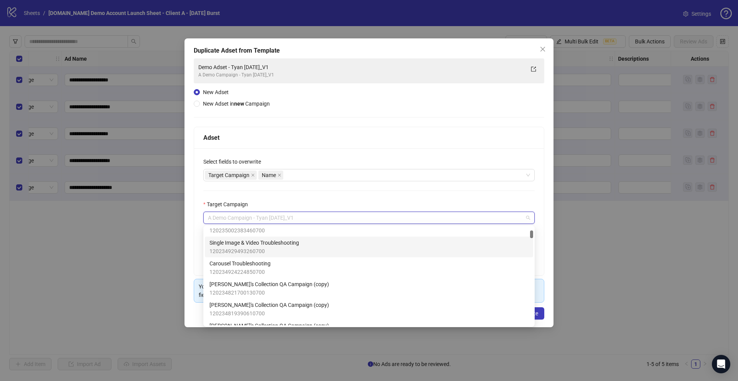
scroll to position [73, 0]
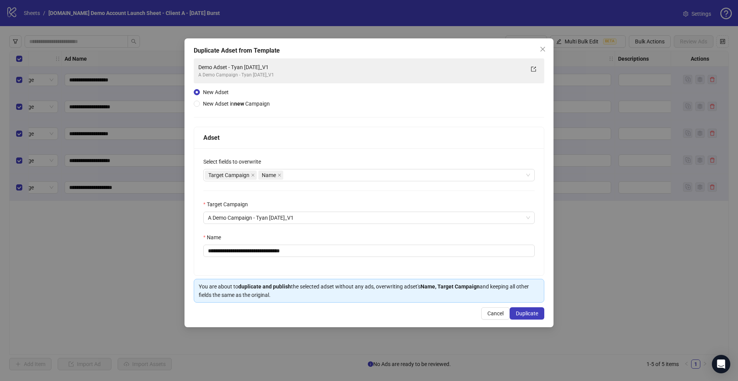
click at [196, 230] on div "**********" at bounding box center [369, 211] width 350 height 127
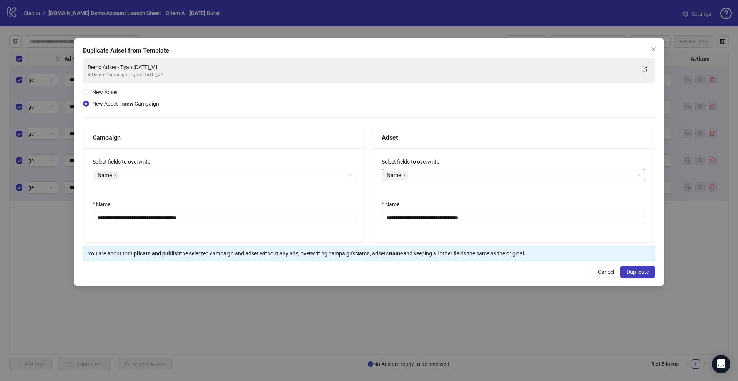
click at [416, 175] on div "Name" at bounding box center [509, 175] width 253 height 11
click at [442, 116] on div "**********" at bounding box center [369, 159] width 572 height 203
click at [653, 47] on icon "close" at bounding box center [654, 49] width 6 height 6
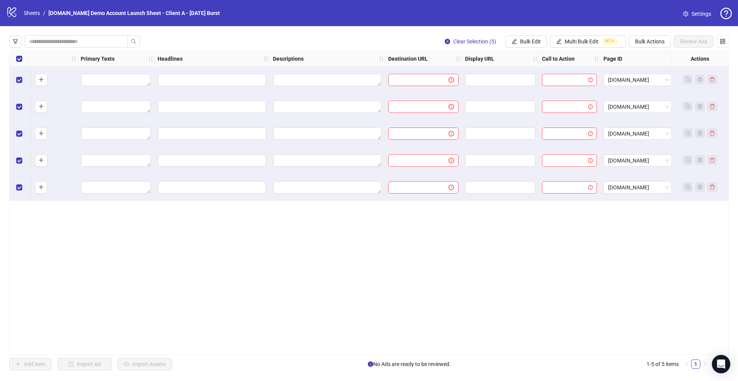
scroll to position [0, 374]
click at [520, 41] on span "Bulk Edit" at bounding box center [530, 41] width 21 height 6
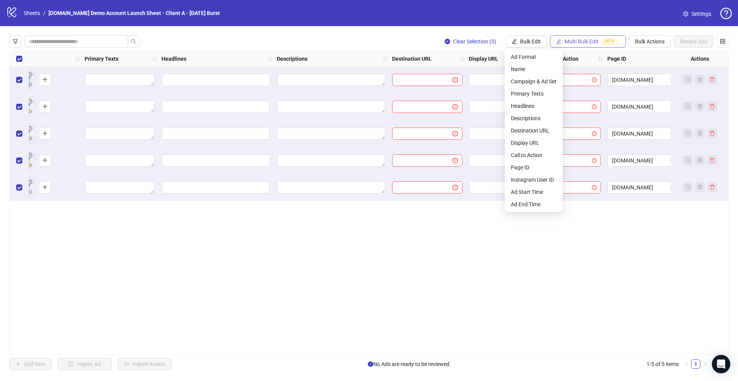
click at [580, 40] on span "Multi Bulk Edit" at bounding box center [582, 41] width 34 height 6
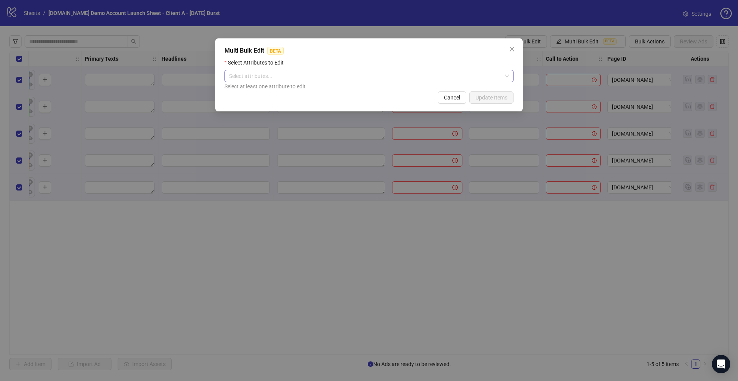
click at [278, 76] on div at bounding box center [365, 76] width 278 height 11
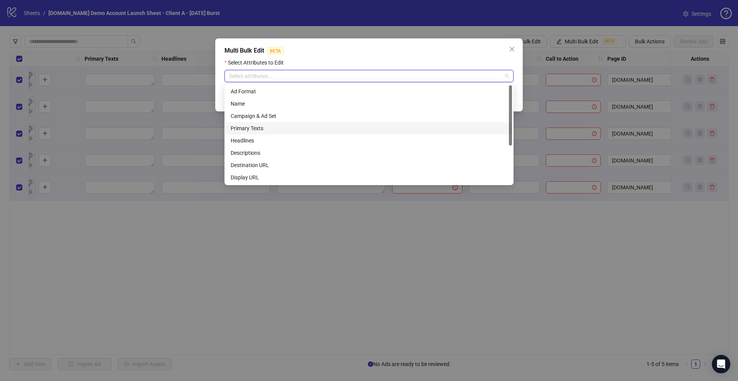
click at [244, 126] on div "Primary Texts" at bounding box center [369, 128] width 277 height 8
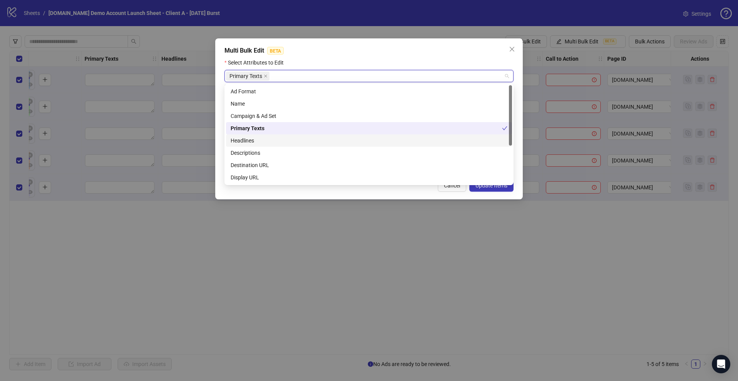
click at [242, 142] on div "Headlines" at bounding box center [369, 141] width 277 height 8
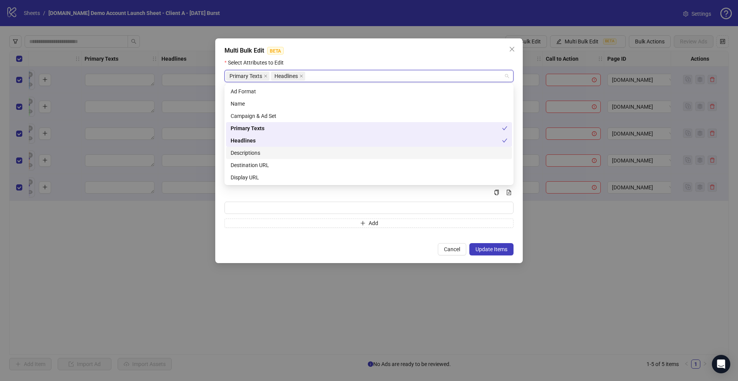
click at [243, 152] on div "Descriptions" at bounding box center [369, 153] width 277 height 8
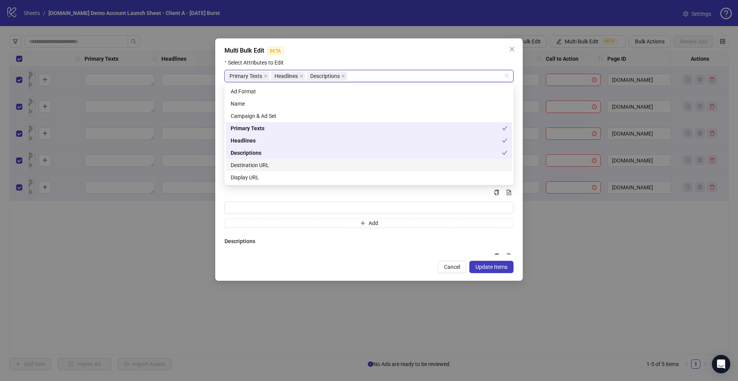
click at [243, 165] on div "Destination URL" at bounding box center [369, 165] width 277 height 8
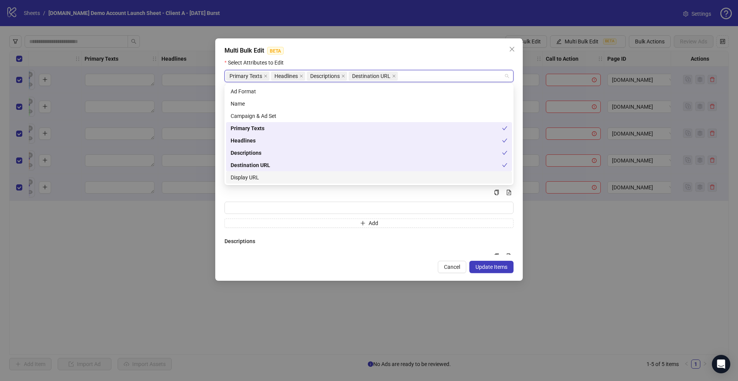
click at [243, 180] on div "Display URL" at bounding box center [369, 177] width 277 height 8
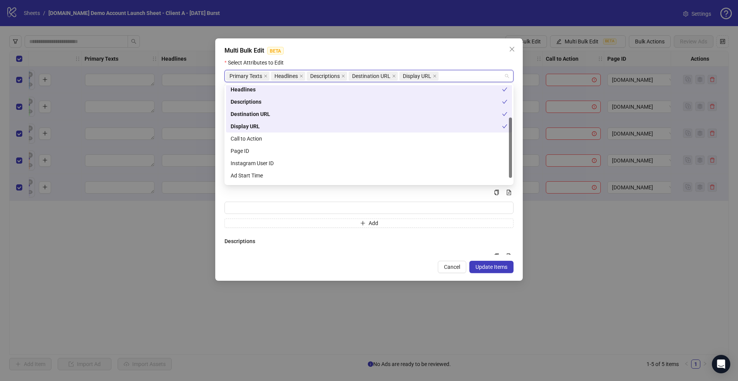
scroll to position [52, 0]
click at [243, 138] on div "Call to Action" at bounding box center [369, 138] width 277 height 8
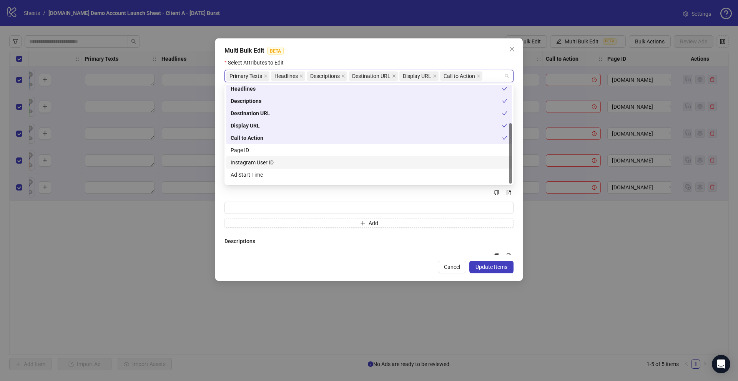
scroll to position [62, 0]
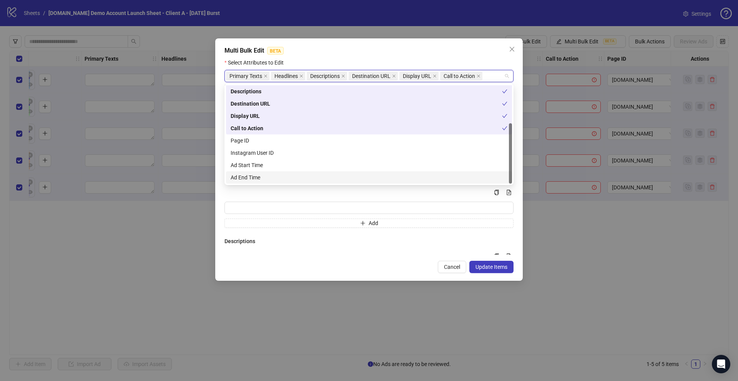
click at [383, 241] on h4 "Descriptions" at bounding box center [369, 241] width 289 height 8
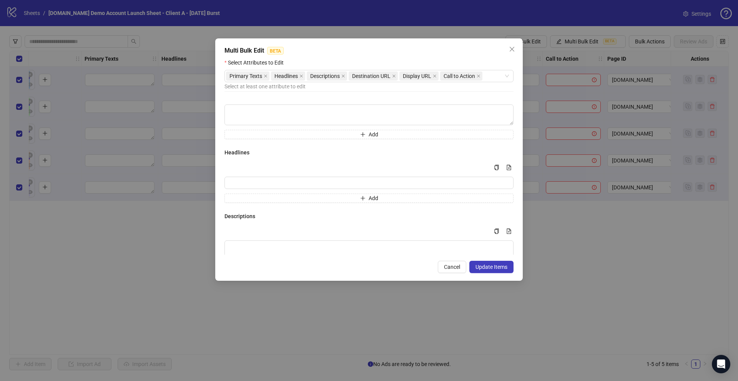
scroll to position [0, 0]
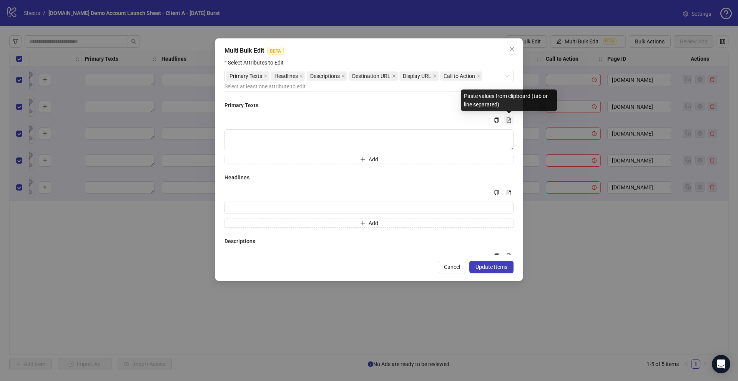
click at [508, 120] on icon "file-add" at bounding box center [508, 120] width 5 height 5
type textarea "**********"
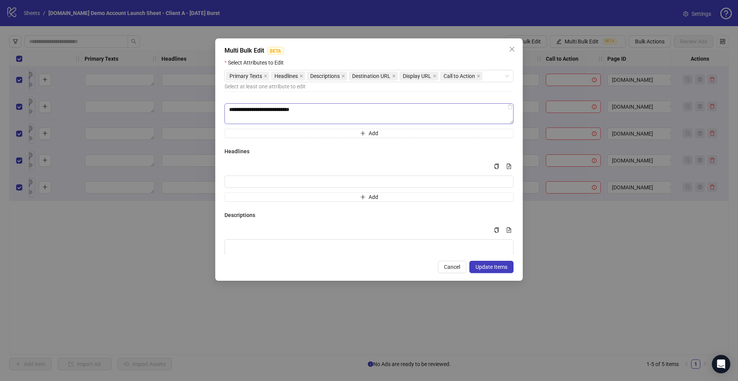
scroll to position [78, 0]
click at [508, 165] on icon "file-add" at bounding box center [508, 165] width 5 height 5
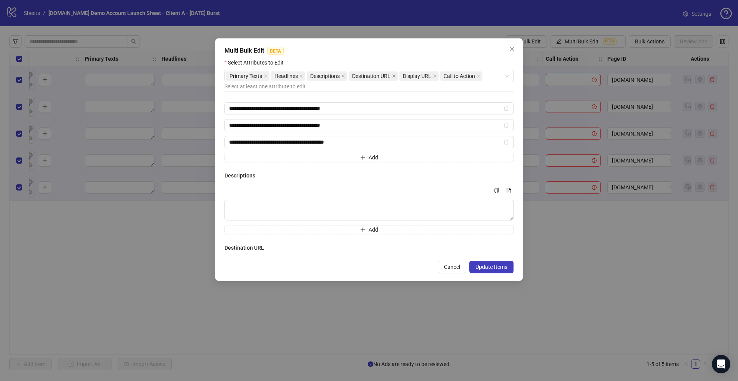
scroll to position [151, 0]
click at [265, 208] on textarea "Multi-text input container - paste or copy values" at bounding box center [369, 210] width 289 height 21
paste textarea "**********"
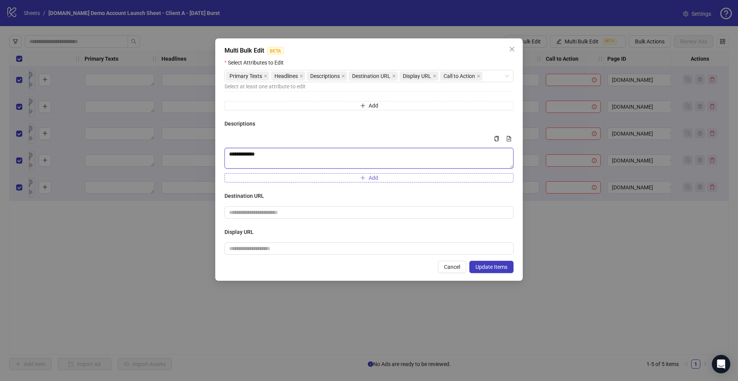
scroll to position [227, 0]
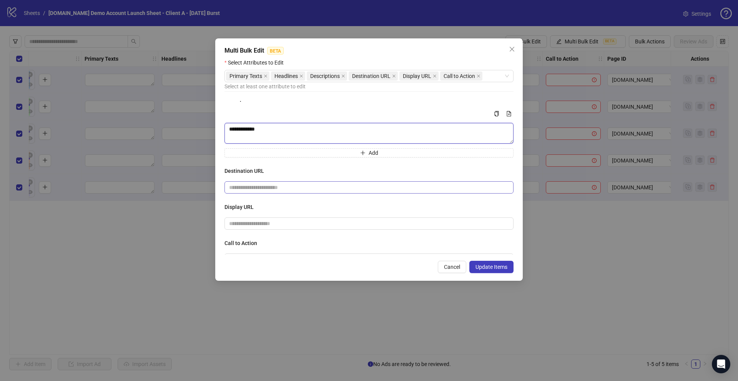
type textarea "**********"
click at [251, 188] on input "text" at bounding box center [366, 187] width 274 height 8
type input "**********"
click at [246, 224] on input "text" at bounding box center [369, 224] width 289 height 12
type input "**********"
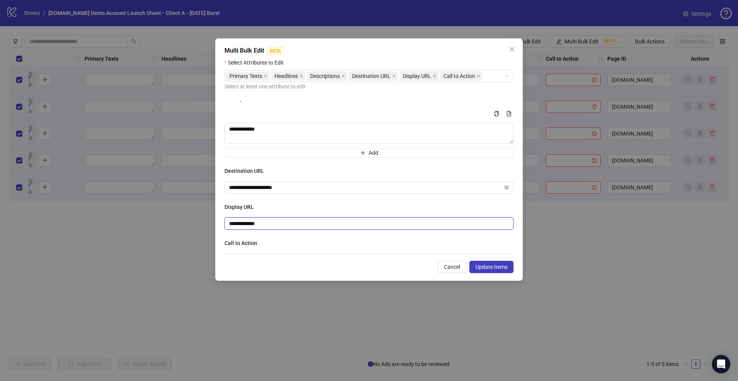
scroll to position [248, 0]
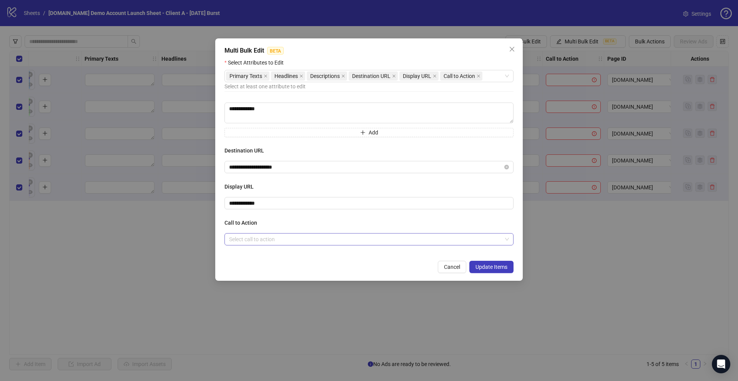
click at [246, 242] on input "search" at bounding box center [365, 240] width 273 height 12
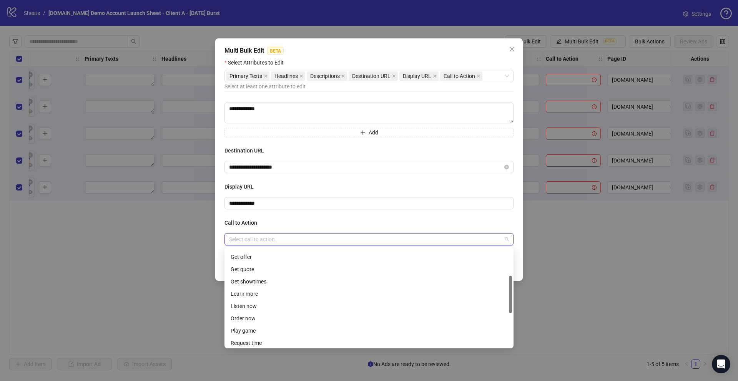
scroll to position [72, 0]
click at [241, 296] on div "Learn more" at bounding box center [369, 294] width 277 height 8
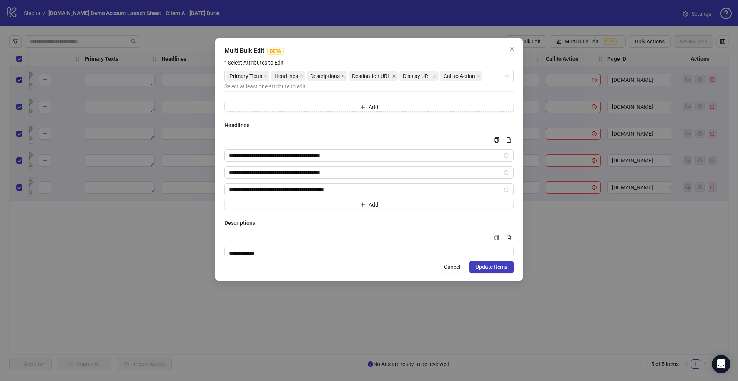
scroll to position [0, 0]
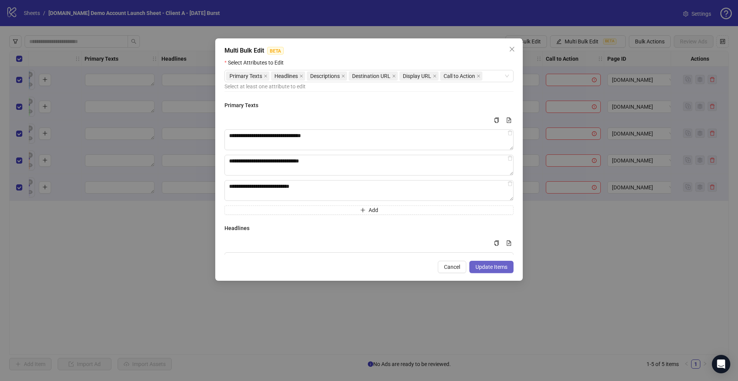
click at [485, 271] on button "Update Items" at bounding box center [492, 267] width 44 height 12
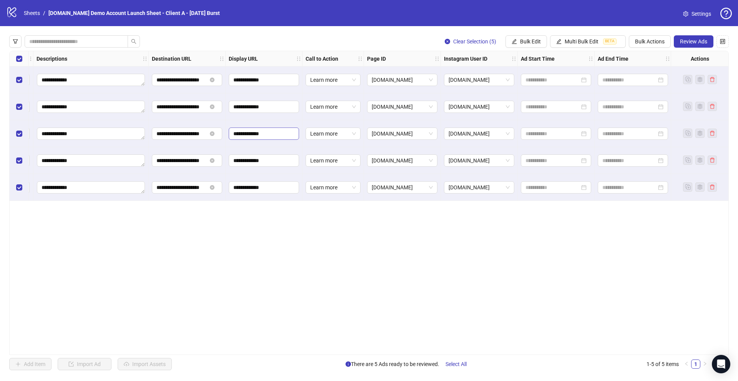
scroll to position [0, 615]
click at [526, 42] on span "Bulk Edit" at bounding box center [530, 41] width 21 height 6
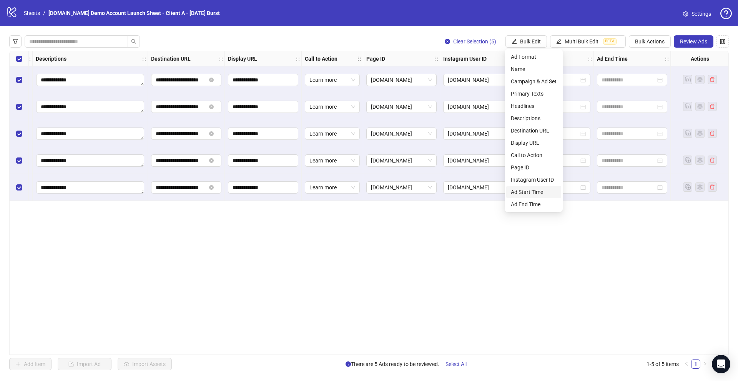
click at [522, 192] on span "Ad Start Time" at bounding box center [534, 192] width 46 height 8
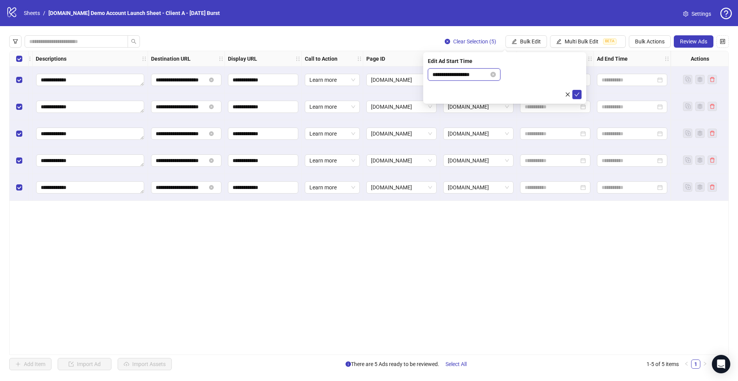
click at [483, 71] on input "**********" at bounding box center [461, 74] width 57 height 8
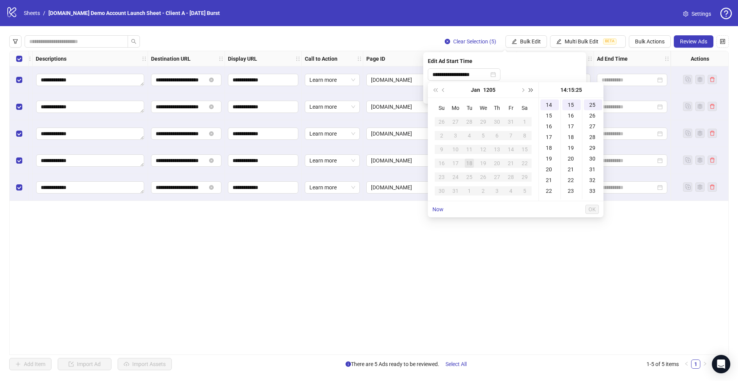
click at [530, 90] on span "Next year (Control + right)" at bounding box center [532, 90] width 4 height 4
click at [524, 90] on span "Next month (PageDown)" at bounding box center [523, 90] width 4 height 4
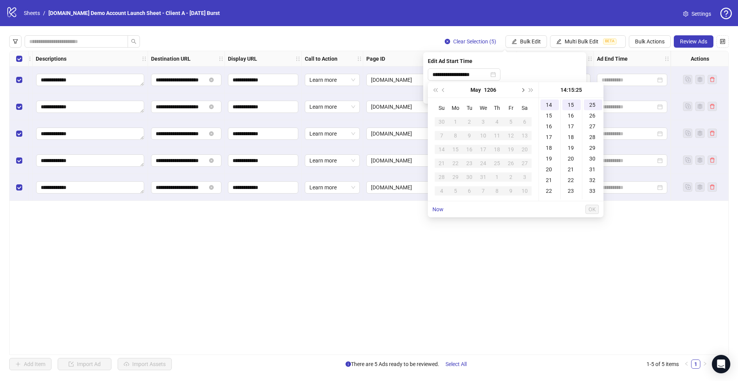
click at [524, 90] on span "Next month (PageDown)" at bounding box center [523, 90] width 4 height 4
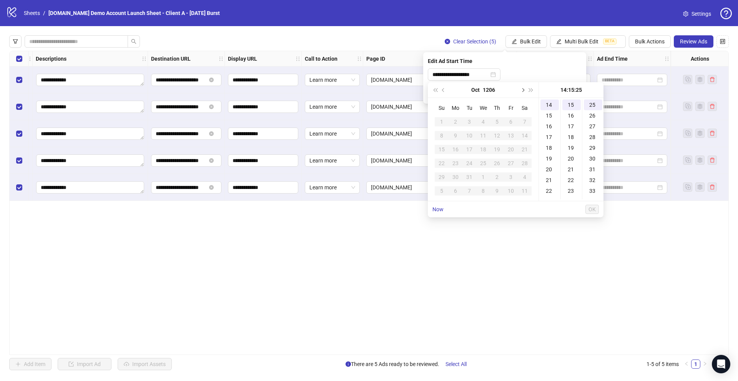
click at [524, 90] on span "Next month (PageDown)" at bounding box center [523, 90] width 4 height 4
click at [496, 75] on icon "close-circle" at bounding box center [493, 74] width 5 height 5
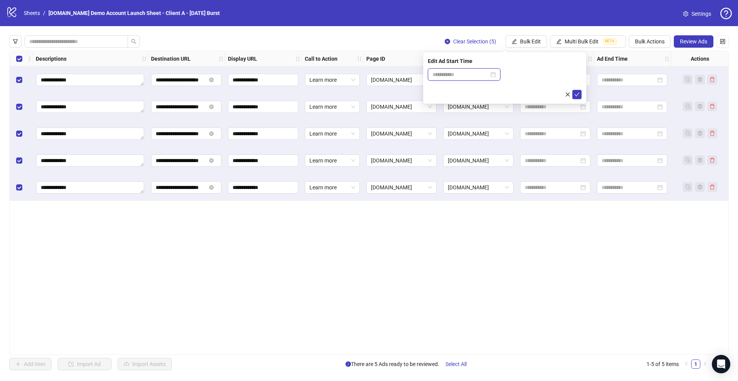
click at [481, 77] on input at bounding box center [461, 74] width 57 height 8
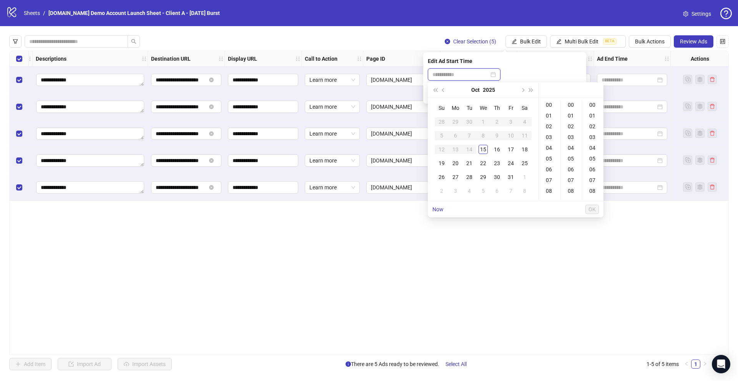
scroll to position [0, 0]
type input "**********"
click at [500, 149] on div "16" at bounding box center [497, 149] width 9 height 9
click at [550, 189] on div "08" at bounding box center [550, 191] width 18 height 11
type input "**********"
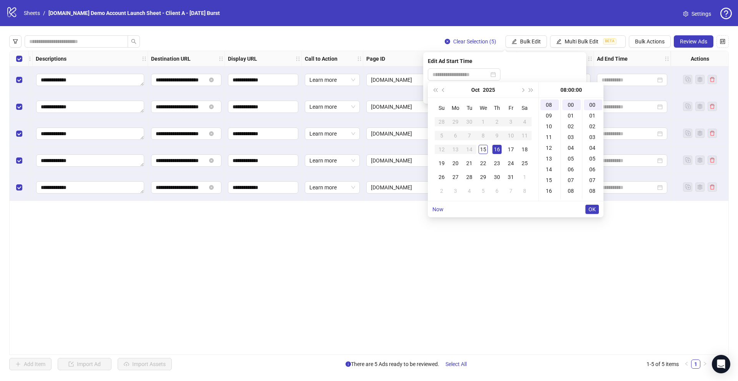
scroll to position [86, 0]
click at [594, 211] on span "OK" at bounding box center [592, 209] width 7 height 6
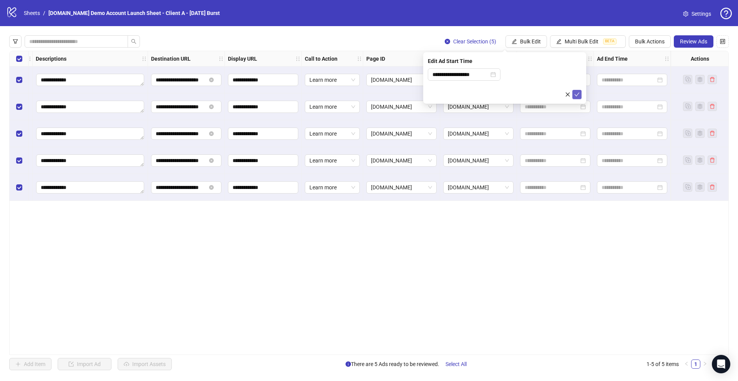
click at [579, 91] on button "submit" at bounding box center [577, 94] width 9 height 9
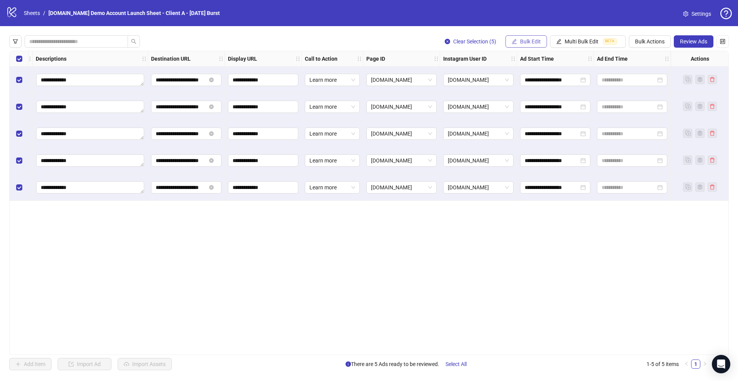
click at [529, 40] on span "Bulk Edit" at bounding box center [530, 41] width 21 height 6
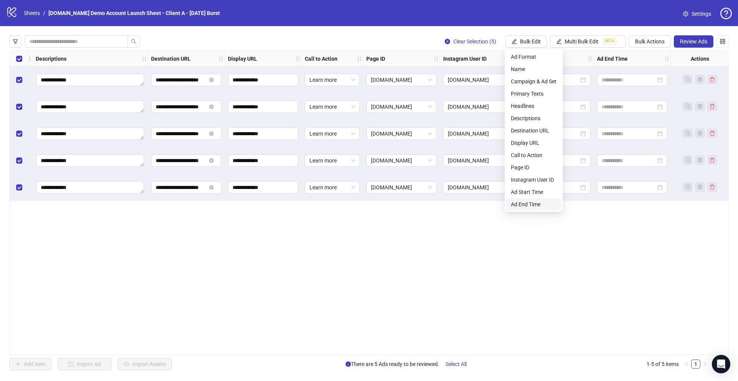
click at [532, 205] on span "Ad End Time" at bounding box center [534, 204] width 46 height 8
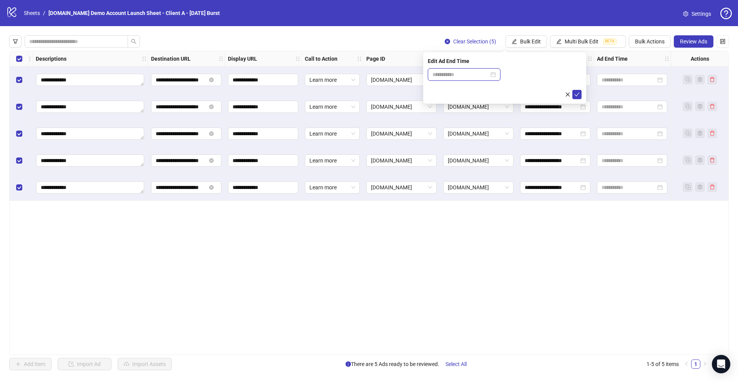
click at [440, 76] on input at bounding box center [461, 74] width 57 height 8
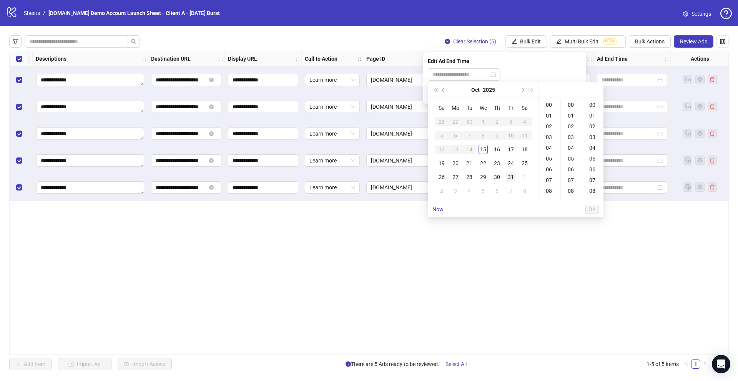
click at [511, 175] on div "31" at bounding box center [510, 177] width 9 height 9
click at [550, 171] on div "16" at bounding box center [550, 172] width 18 height 11
type input "**********"
click at [596, 210] on button "OK" at bounding box center [592, 209] width 13 height 9
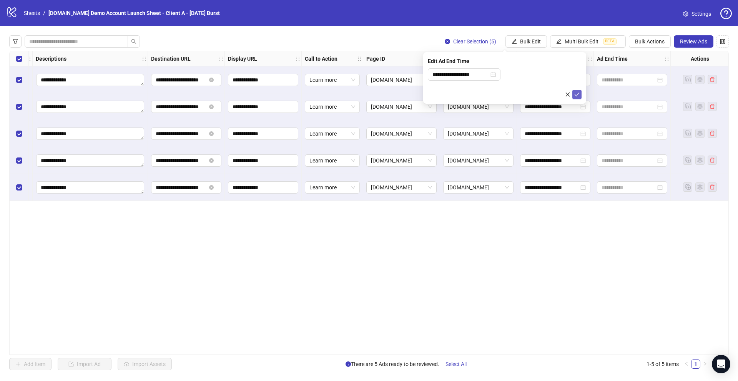
click at [576, 93] on icon "check" at bounding box center [576, 94] width 5 height 5
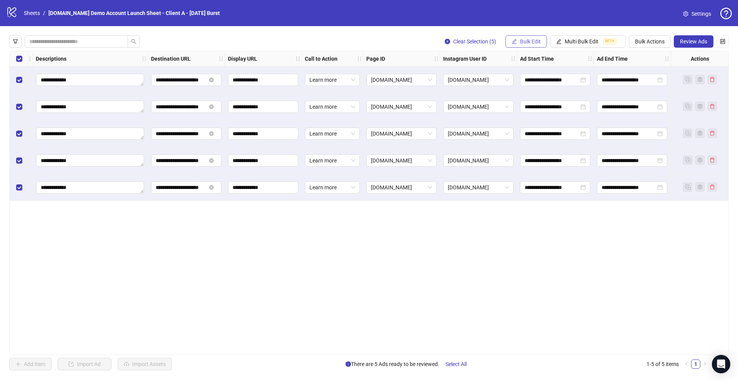
click at [524, 39] on span "Bulk Edit" at bounding box center [530, 41] width 21 height 6
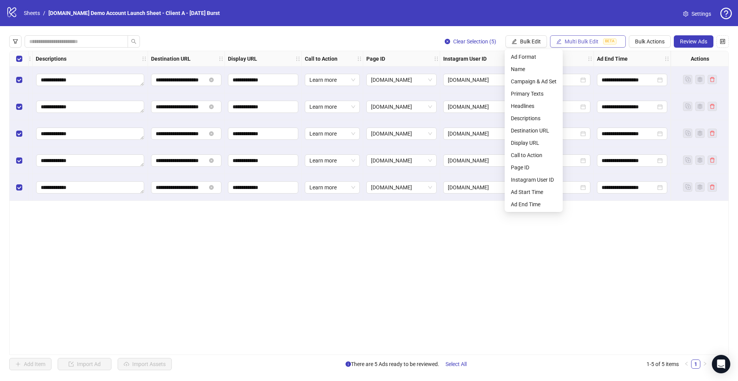
click at [576, 40] on span "Multi Bulk Edit" at bounding box center [582, 41] width 34 height 6
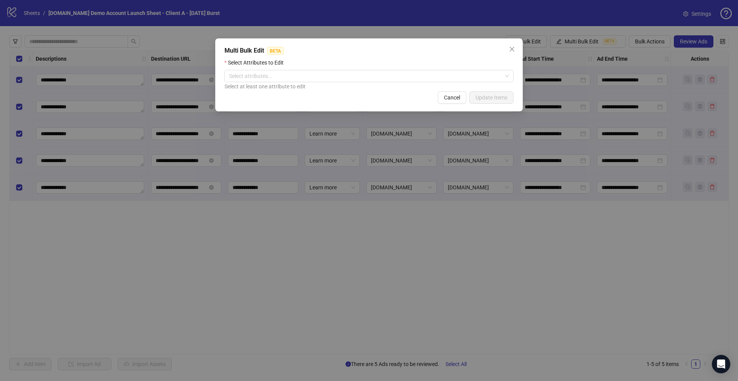
click at [582, 246] on div "Multi Bulk Edit BETA Select Attributes to Edit Select attributes... Select at l…" at bounding box center [369, 190] width 738 height 381
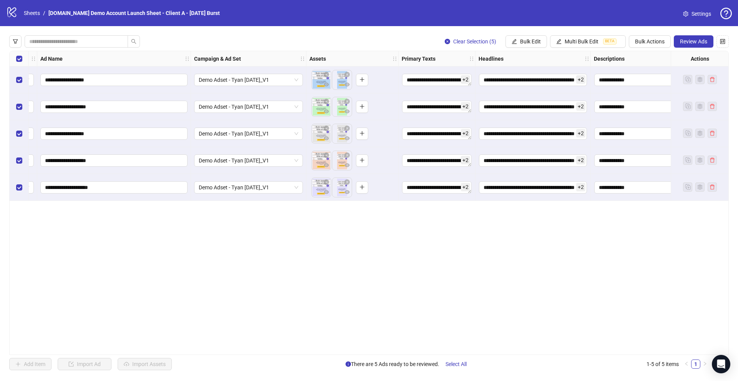
scroll to position [0, 0]
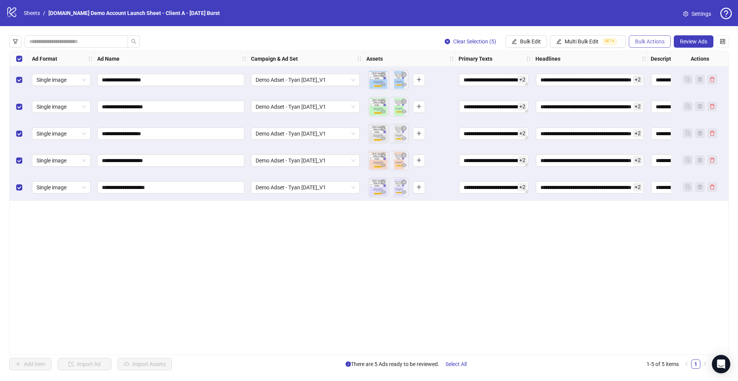
click at [652, 44] on span "Bulk Actions" at bounding box center [650, 41] width 30 height 6
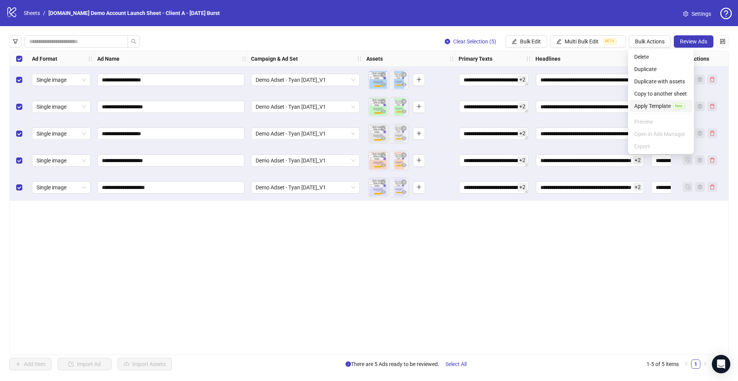
click at [648, 107] on span "Apply Template" at bounding box center [652, 106] width 37 height 8
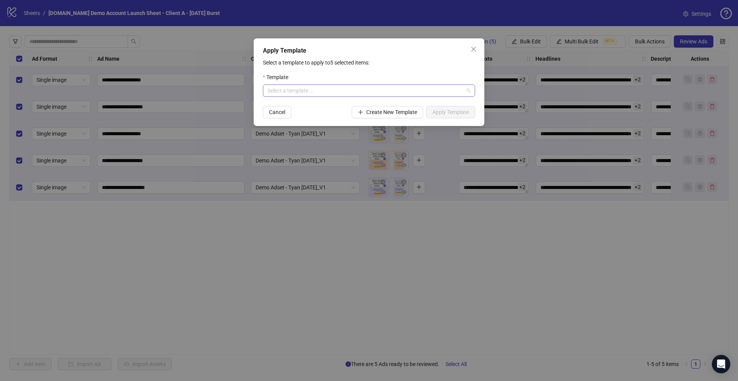
click at [283, 93] on input "search" at bounding box center [366, 91] width 196 height 12
click at [286, 107] on div "Demo Template" at bounding box center [369, 106] width 200 height 8
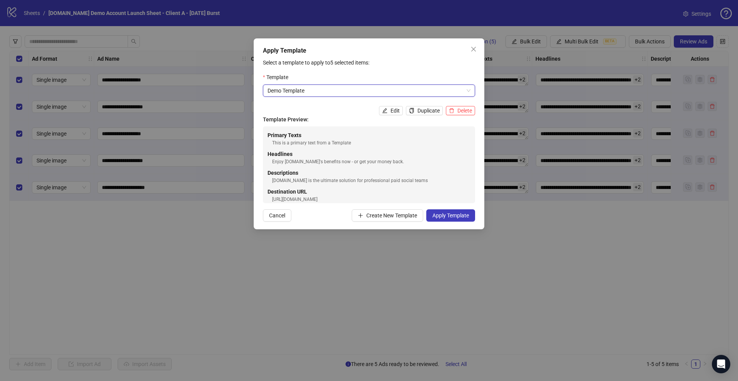
scroll to position [7, 0]
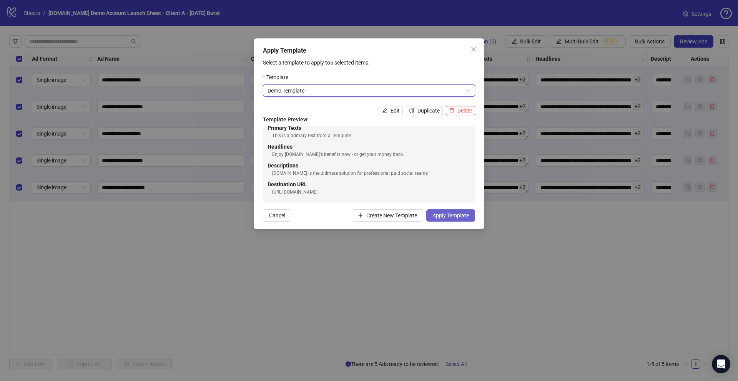
click at [434, 217] on span "Apply Template" at bounding box center [451, 216] width 37 height 6
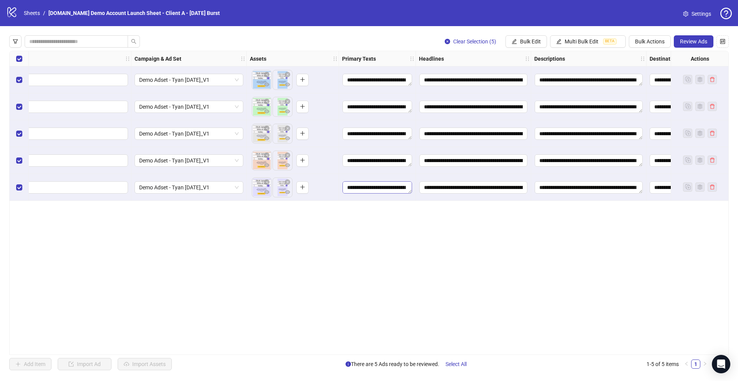
scroll to position [0, 131]
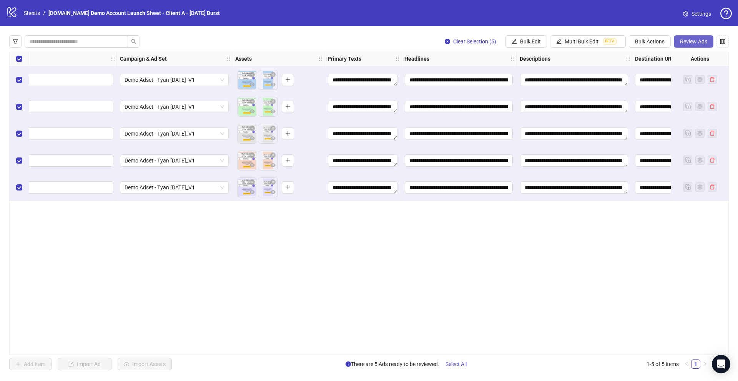
click at [689, 42] on span "Review Ads" at bounding box center [693, 41] width 27 height 6
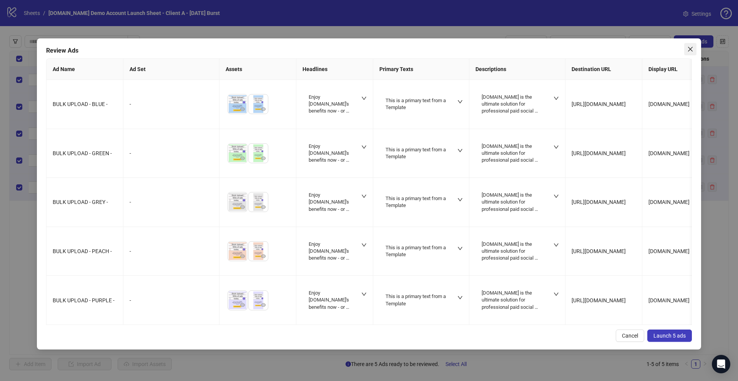
click at [691, 49] on icon "close" at bounding box center [691, 49] width 6 height 6
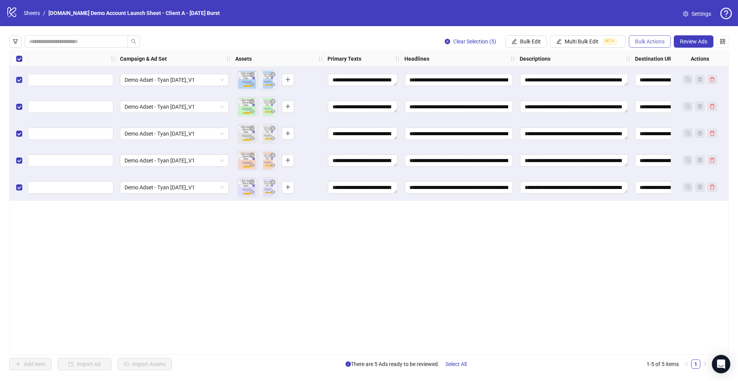
click at [649, 43] on span "Bulk Actions" at bounding box center [650, 41] width 30 height 6
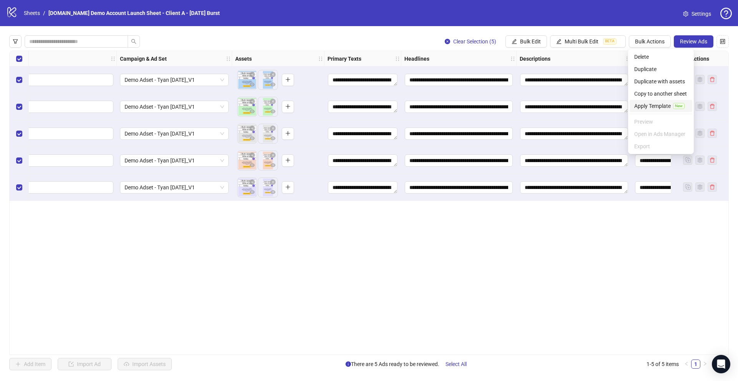
click at [647, 106] on span "Apply Template" at bounding box center [652, 106] width 37 height 8
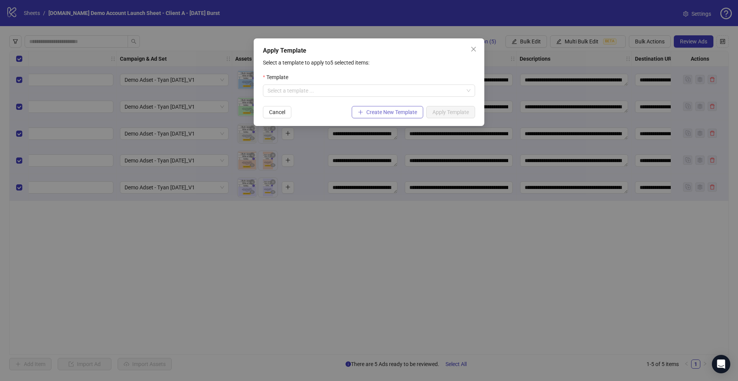
click at [386, 113] on span "Create New Template" at bounding box center [391, 112] width 51 height 6
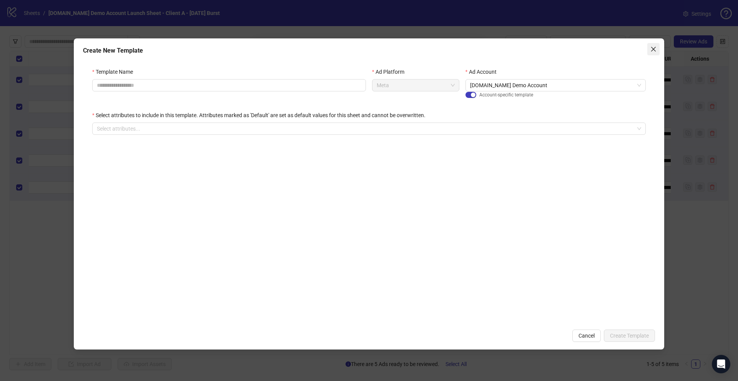
click at [654, 52] on icon "close" at bounding box center [654, 49] width 6 height 6
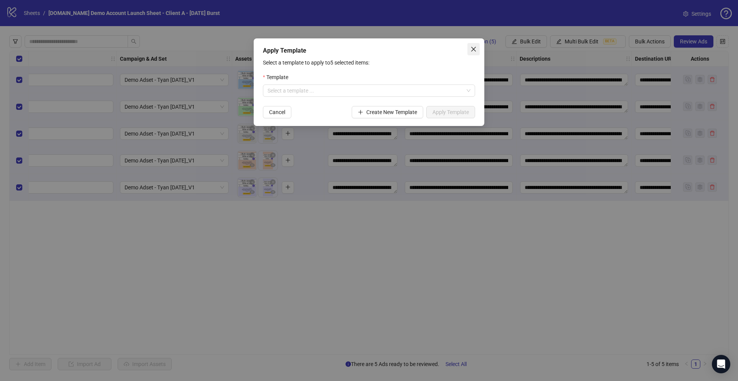
click at [475, 46] on icon "close" at bounding box center [474, 49] width 6 height 6
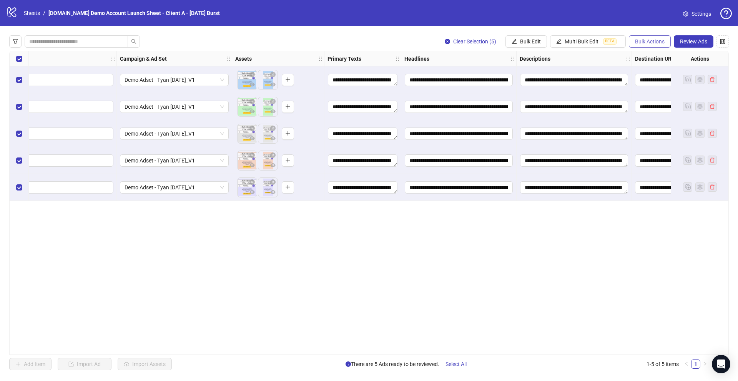
click at [648, 42] on span "Bulk Actions" at bounding box center [650, 41] width 30 height 6
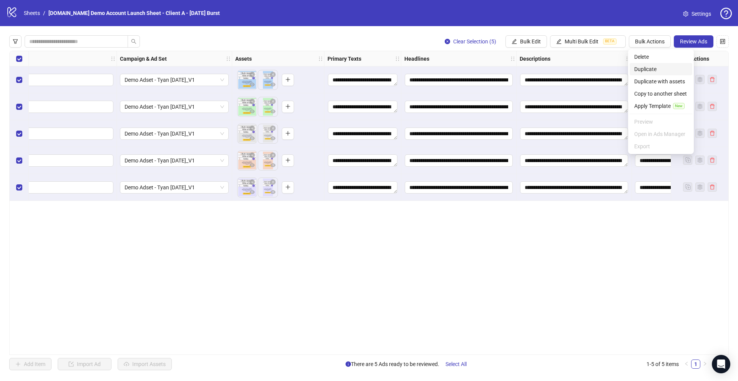
click at [639, 69] on span "Duplicate" at bounding box center [660, 69] width 53 height 8
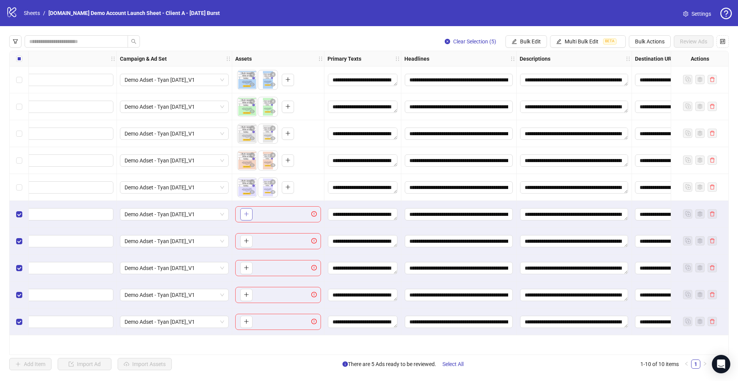
click at [244, 213] on icon "plus" at bounding box center [246, 213] width 5 height 5
click at [651, 41] on span "Bulk Actions" at bounding box center [650, 41] width 30 height 6
click at [641, 60] on span "Delete" at bounding box center [660, 57] width 53 height 8
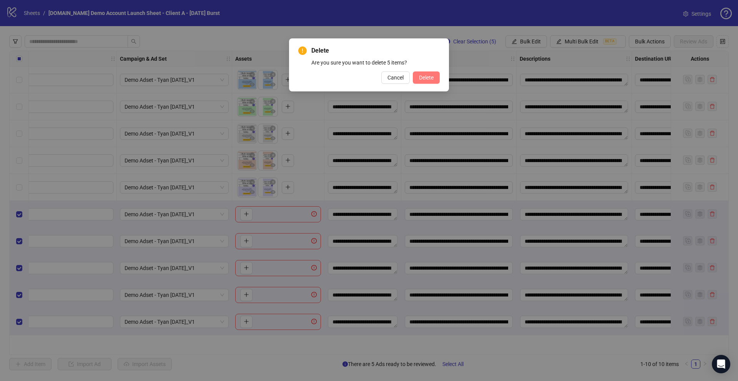
click at [420, 78] on span "Delete" at bounding box center [426, 78] width 15 height 6
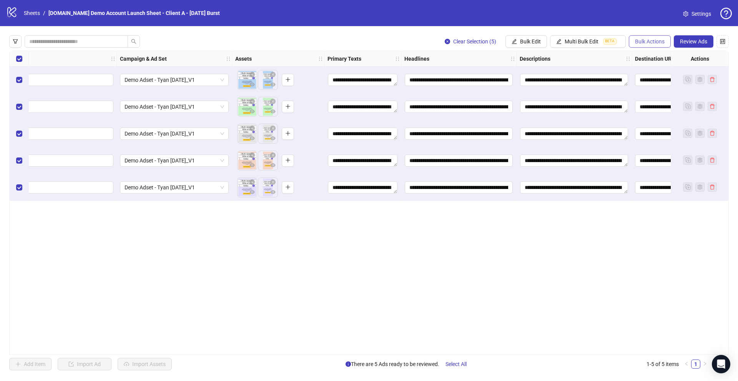
click at [639, 40] on span "Bulk Actions" at bounding box center [650, 41] width 30 height 6
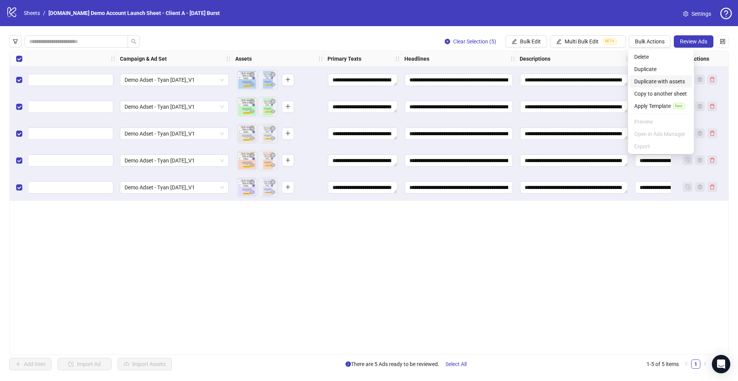
click at [663, 83] on span "Duplicate with assets" at bounding box center [660, 81] width 53 height 8
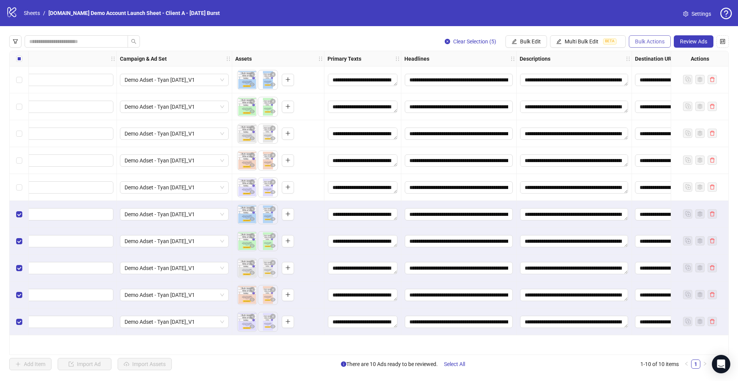
click at [646, 40] on span "Bulk Actions" at bounding box center [650, 41] width 30 height 6
click at [642, 56] on span "Delete" at bounding box center [660, 57] width 53 height 8
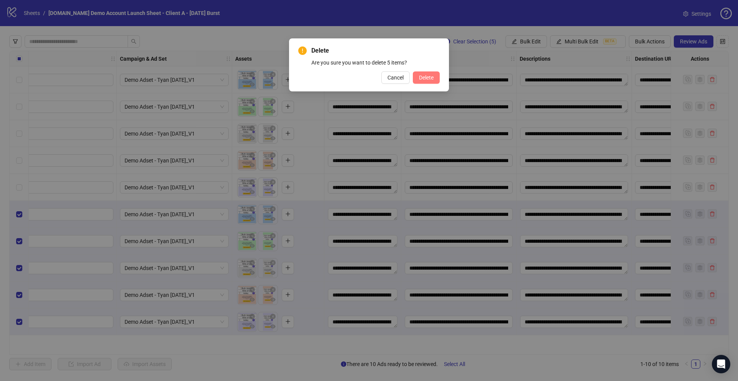
click at [423, 80] on span "Delete" at bounding box center [426, 78] width 15 height 6
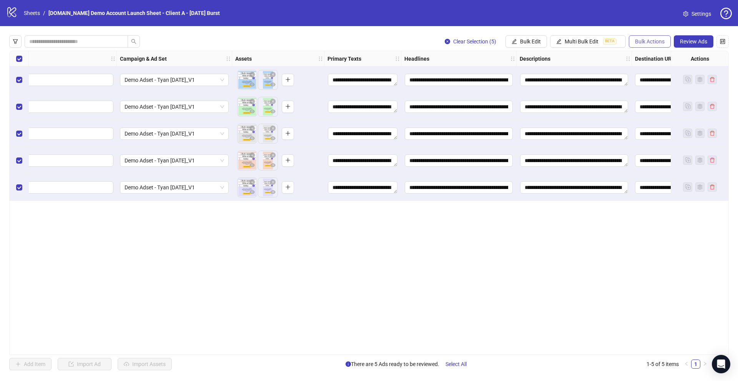
click at [638, 44] on span "Bulk Actions" at bounding box center [650, 41] width 30 height 6
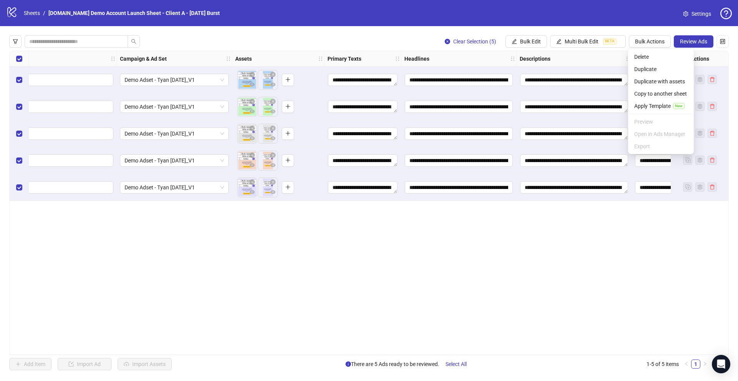
click at [618, 271] on div "**********" at bounding box center [369, 203] width 720 height 305
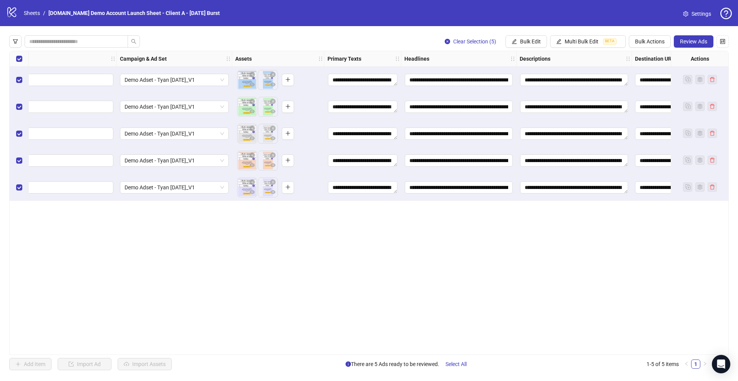
click at [22, 59] on div "Select all rows" at bounding box center [19, 58] width 19 height 15
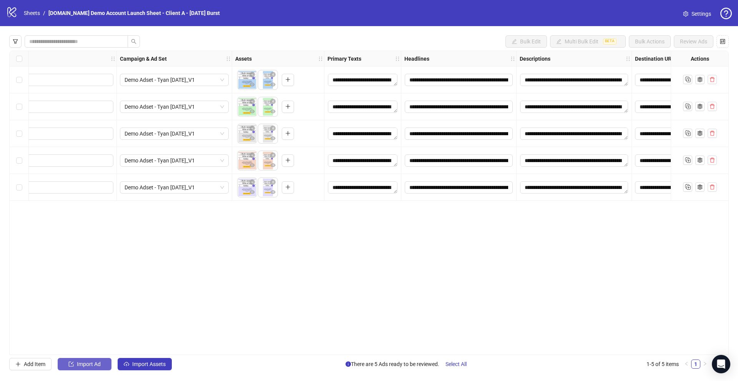
click at [82, 366] on span "Import Ad" at bounding box center [89, 364] width 24 height 6
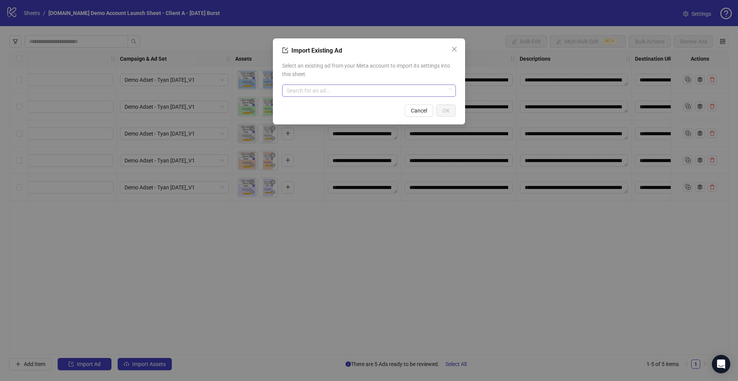
click at [303, 92] on input "search" at bounding box center [366, 91] width 158 height 12
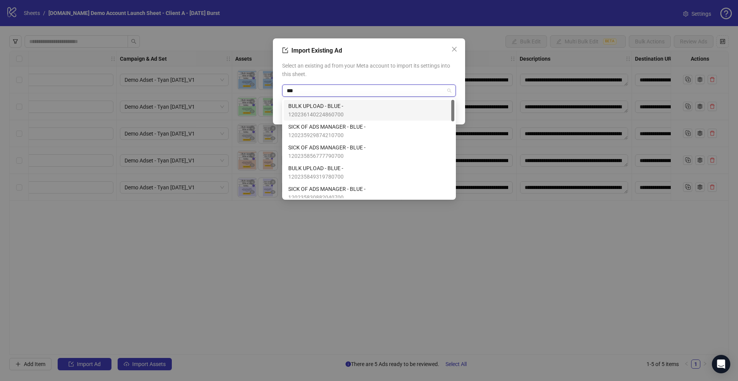
type input "****"
click at [336, 113] on span "120236140224860700" at bounding box center [315, 114] width 55 height 8
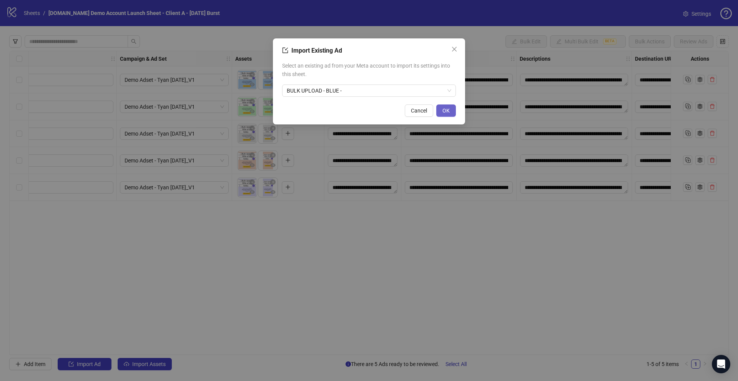
click at [446, 111] on span "OK" at bounding box center [446, 111] width 7 height 6
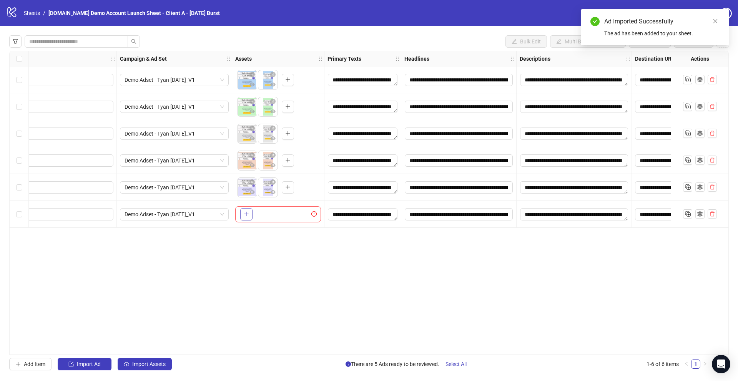
click at [247, 215] on icon "plus" at bounding box center [246, 213] width 5 height 5
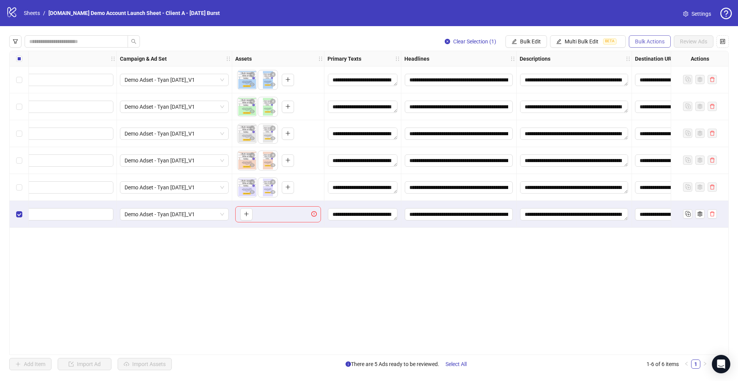
click at [647, 42] on span "Bulk Actions" at bounding box center [650, 41] width 30 height 6
click at [459, 300] on div "**********" at bounding box center [369, 203] width 720 height 305
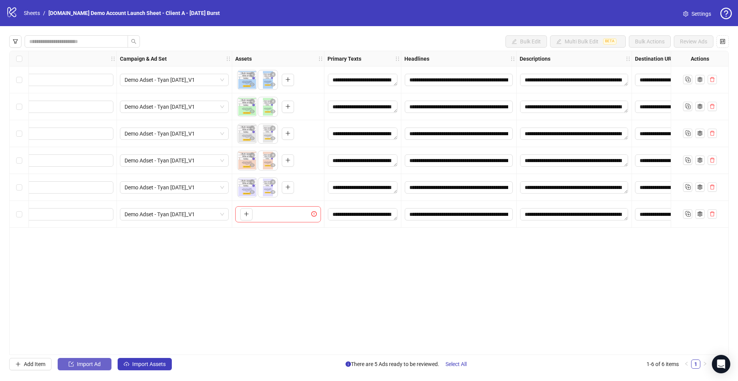
click at [83, 364] on span "Import Ad" at bounding box center [89, 364] width 24 height 6
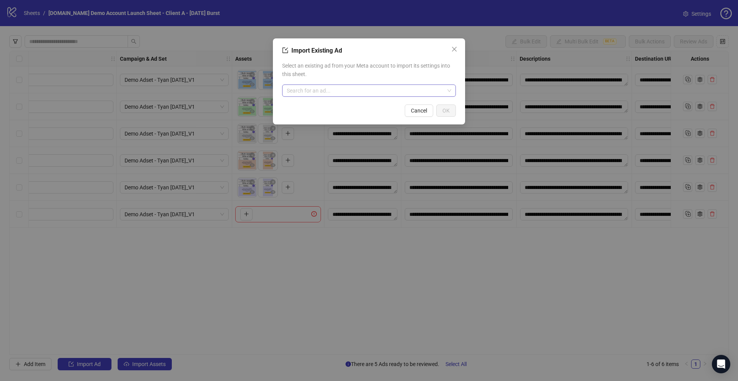
click at [336, 96] on input "search" at bounding box center [366, 91] width 158 height 12
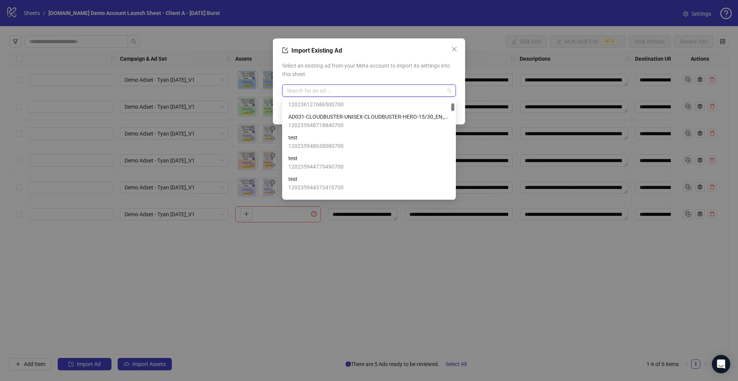
scroll to position [258, 0]
click at [454, 49] on icon "close" at bounding box center [454, 49] width 5 height 5
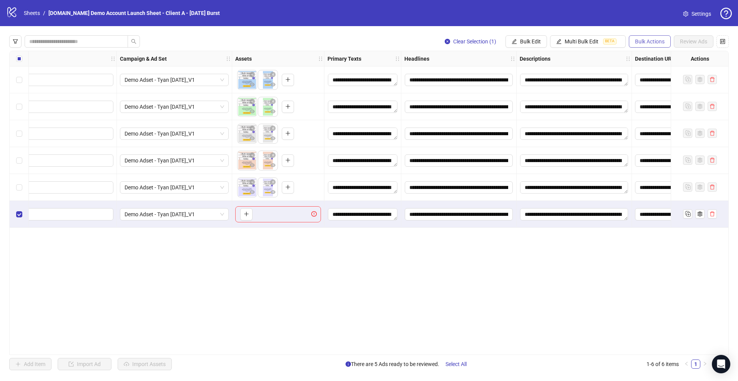
click at [653, 43] on span "Bulk Actions" at bounding box center [650, 41] width 30 height 6
click at [654, 57] on span "Delete" at bounding box center [660, 57] width 53 height 8
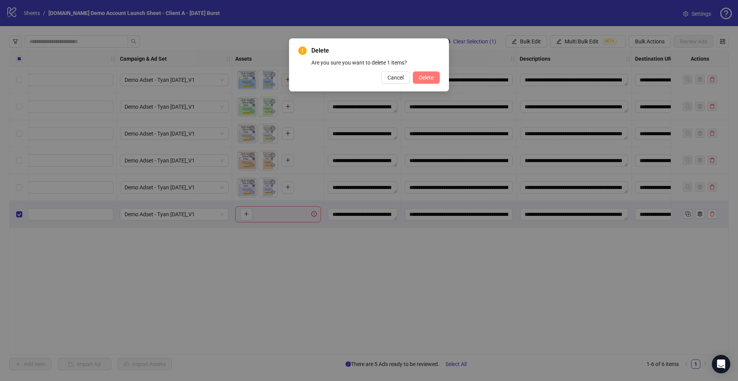
click at [433, 79] on span "Delete" at bounding box center [426, 78] width 15 height 6
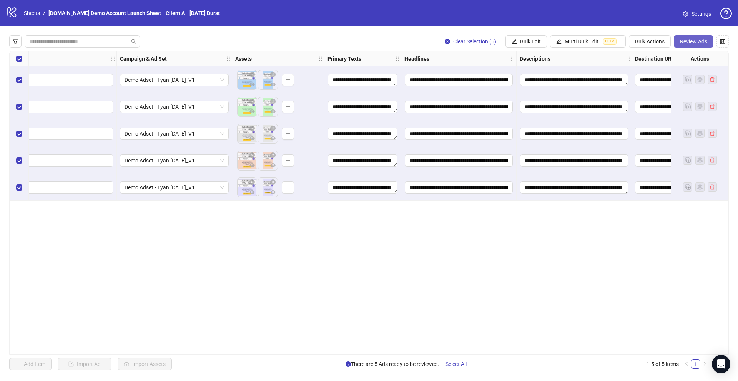
click at [687, 40] on span "Review Ads" at bounding box center [693, 41] width 27 height 6
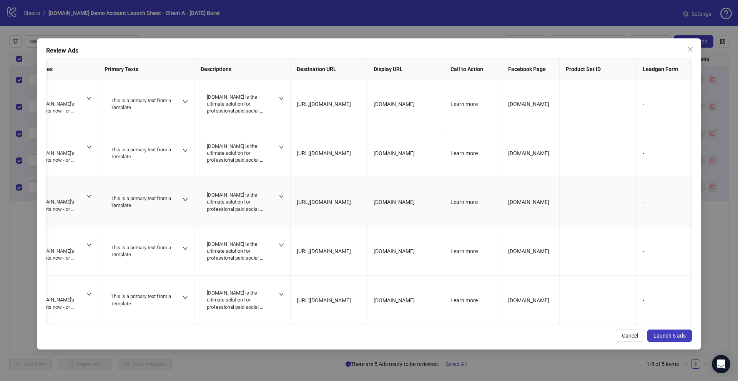
scroll to position [0, 0]
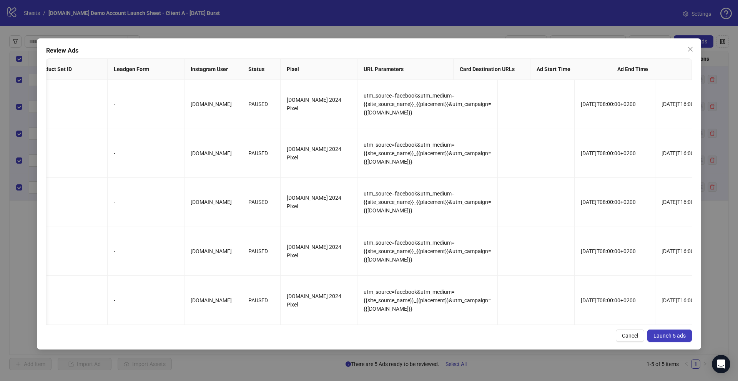
click at [663, 333] on span "Launch 5 ads" at bounding box center [670, 336] width 32 height 6
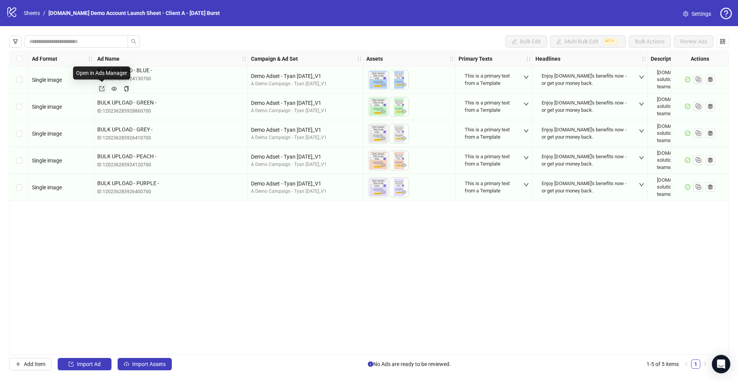
click at [102, 88] on icon "export" at bounding box center [102, 88] width 5 height 5
click at [721, 363] on icon "Open Intercom Messenger" at bounding box center [721, 365] width 9 height 10
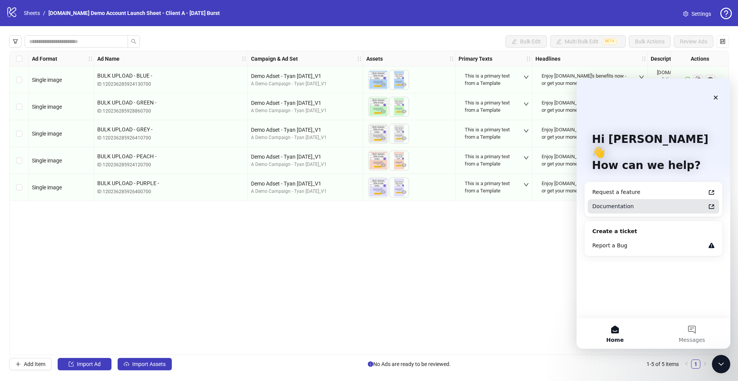
click at [604, 203] on div "Documentation" at bounding box center [649, 207] width 113 height 8
click at [601, 188] on div "Request a feature" at bounding box center [649, 192] width 113 height 8
click at [717, 99] on icon "Close" at bounding box center [716, 98] width 6 height 6
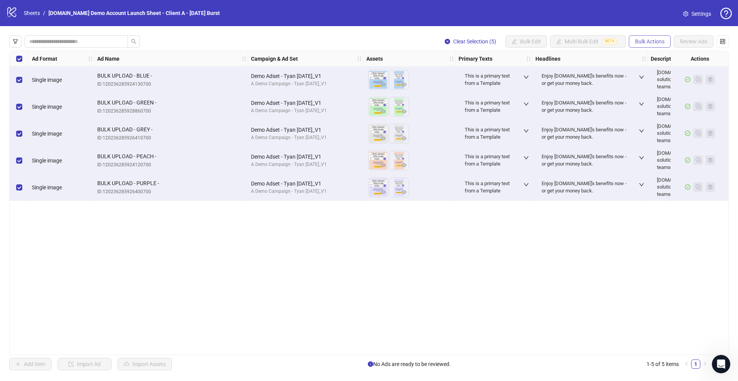
click at [641, 45] on button "Bulk Actions" at bounding box center [650, 41] width 42 height 12
click at [324, 277] on div "Ad Format Ad Name Campaign & Ad Set Assets Primary Texts Headlines Descriptions…" at bounding box center [369, 203] width 720 height 305
